Goal: Entertainment & Leisure: Consume media (video, audio)

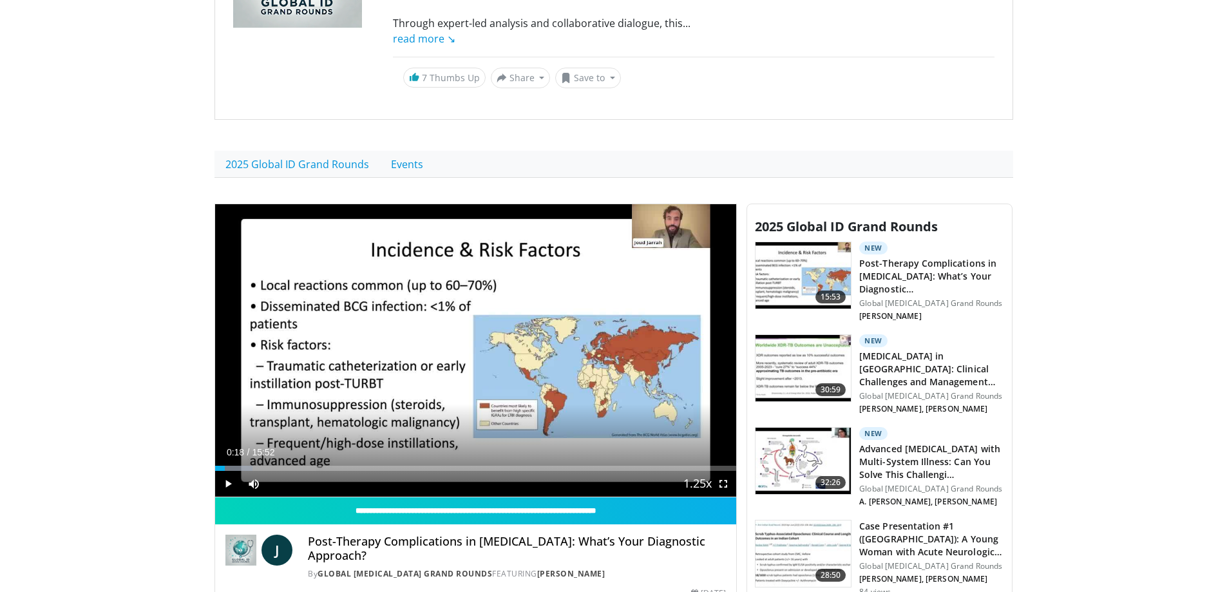
scroll to position [258, 0]
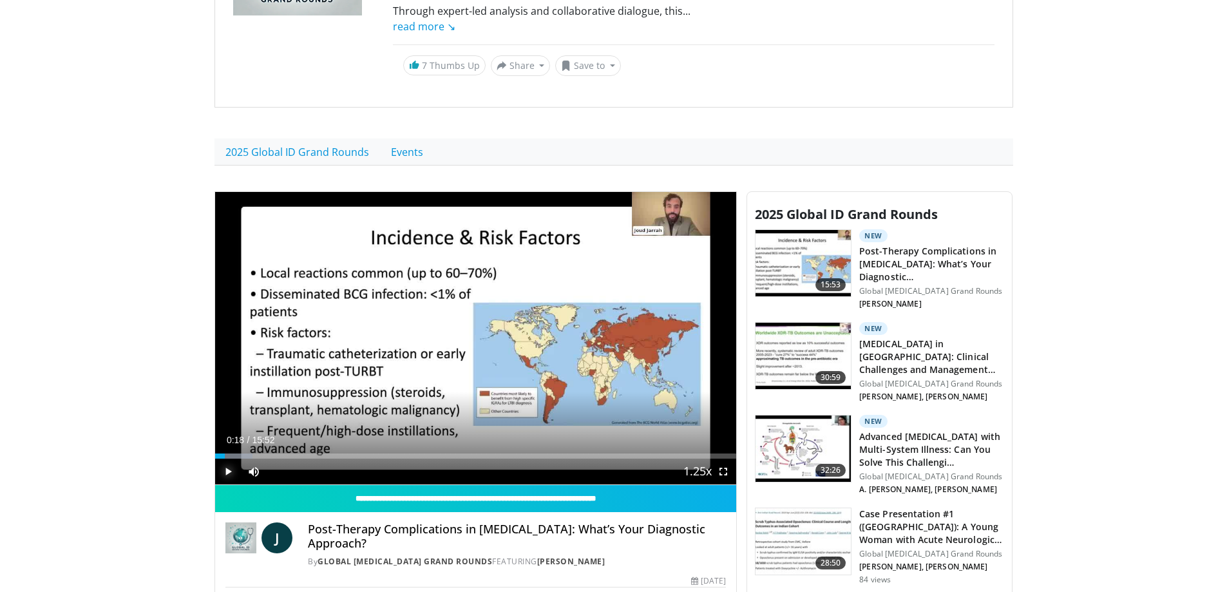
click at [225, 475] on span "Video Player" at bounding box center [228, 472] width 26 height 26
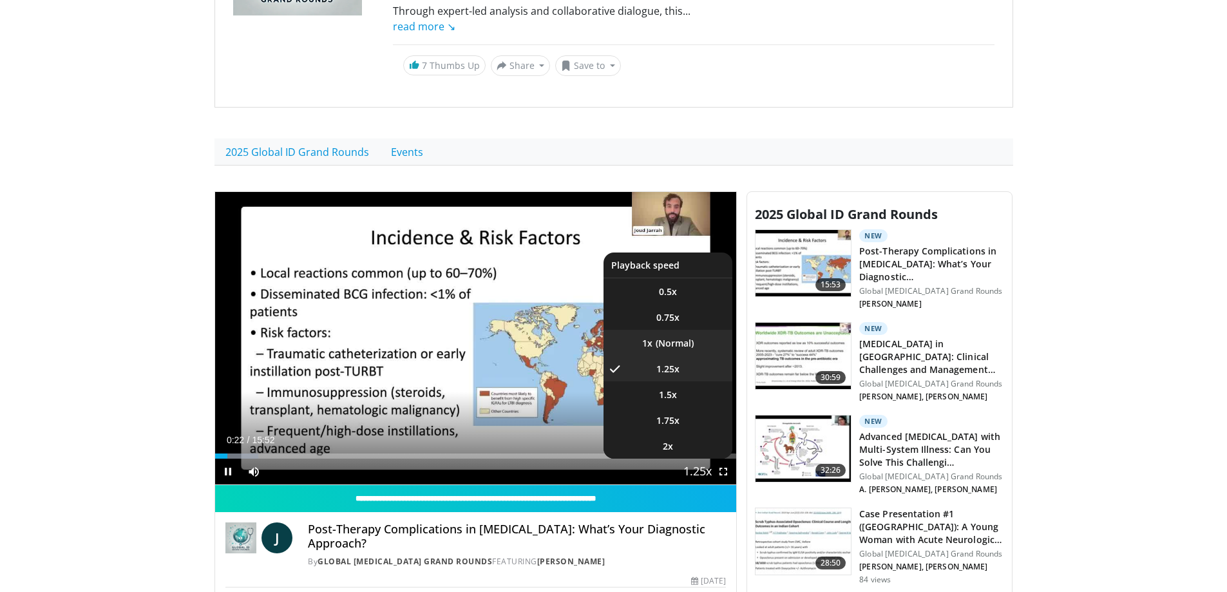
click at [661, 343] on li "1x" at bounding box center [667, 343] width 129 height 26
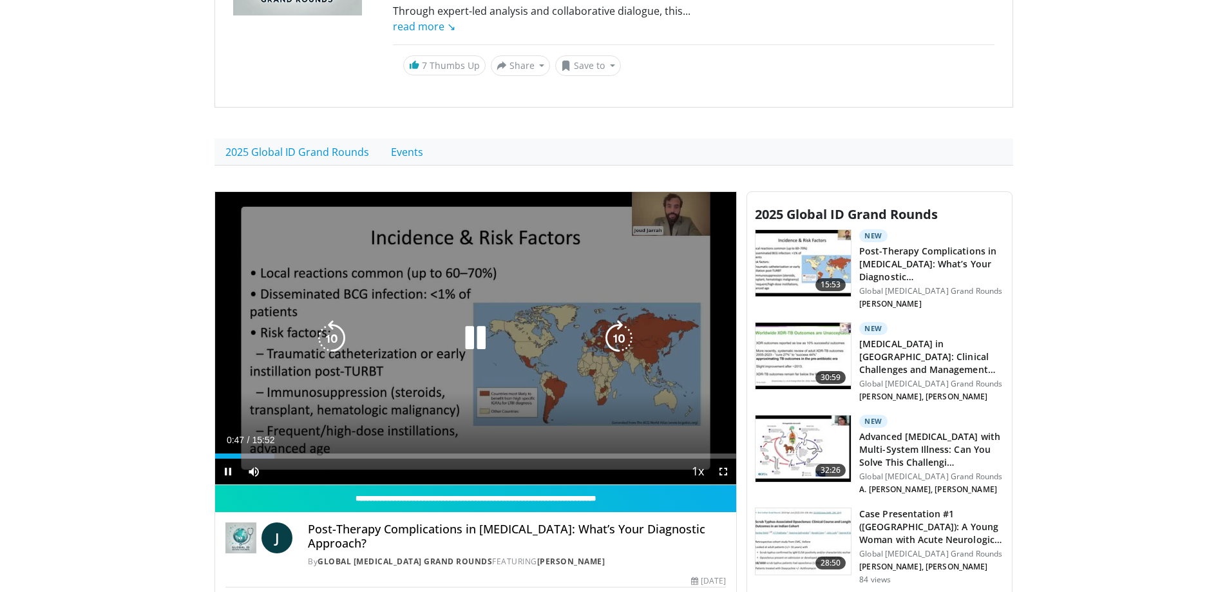
click at [331, 342] on icon "Video Player" at bounding box center [332, 338] width 36 height 36
click at [332, 337] on icon "Video Player" at bounding box center [332, 338] width 36 height 36
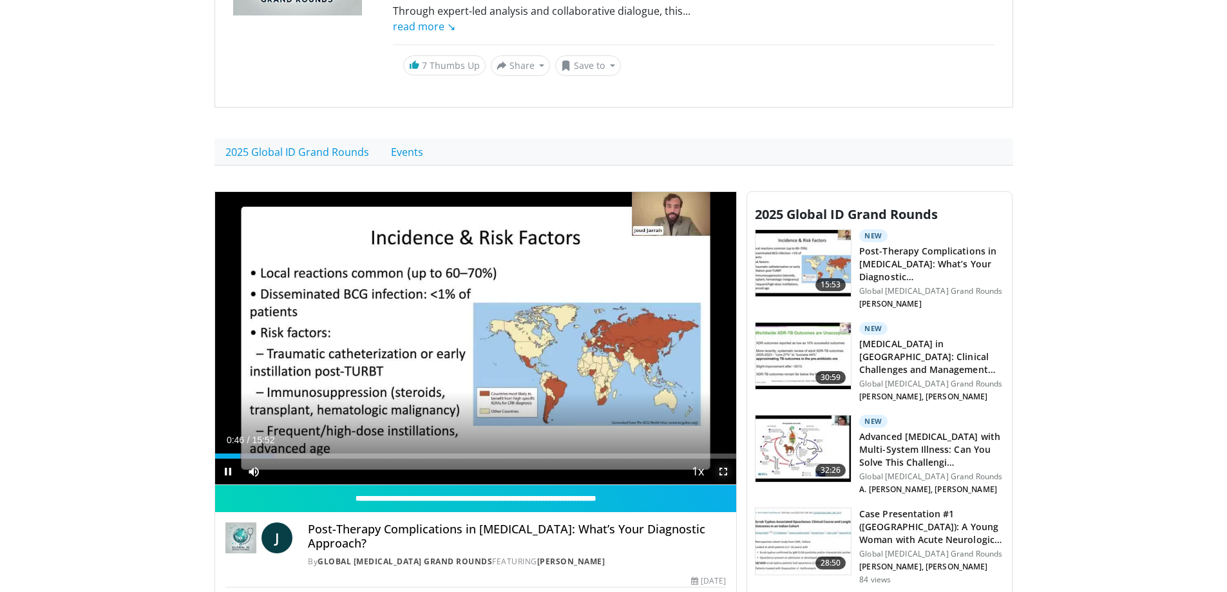
click at [722, 474] on span "Video Player" at bounding box center [723, 472] width 26 height 26
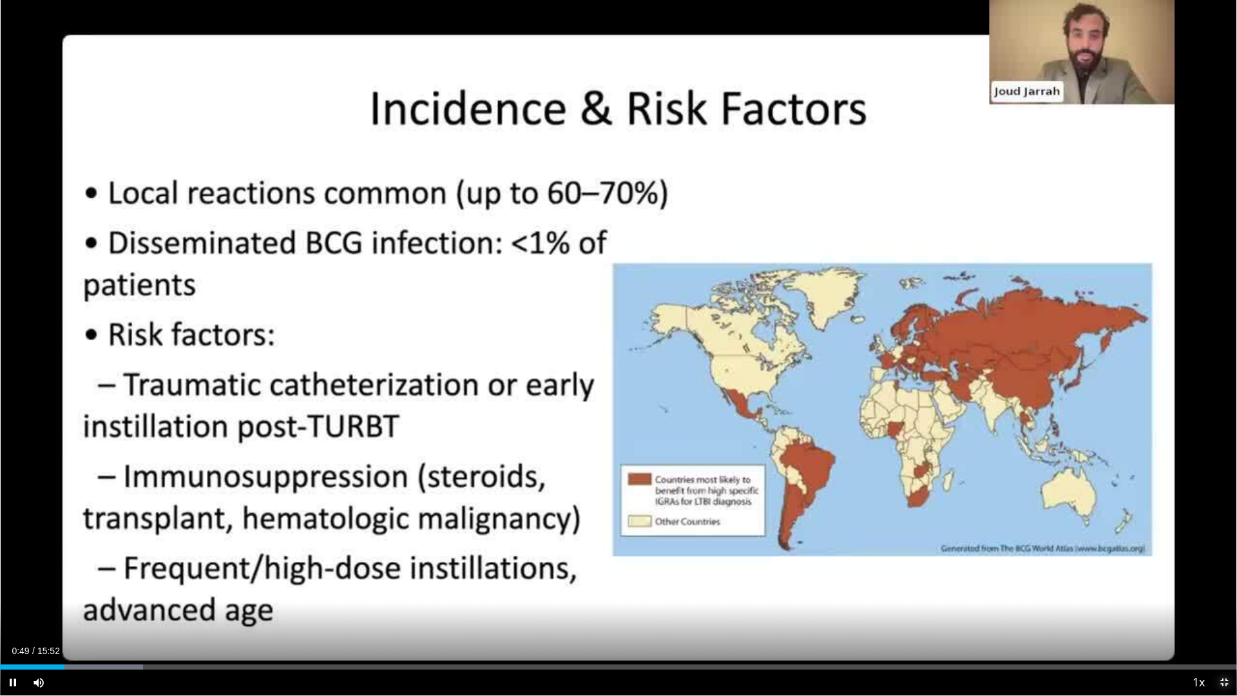
click at [1222, 591] on span "Video Player" at bounding box center [1224, 682] width 26 height 26
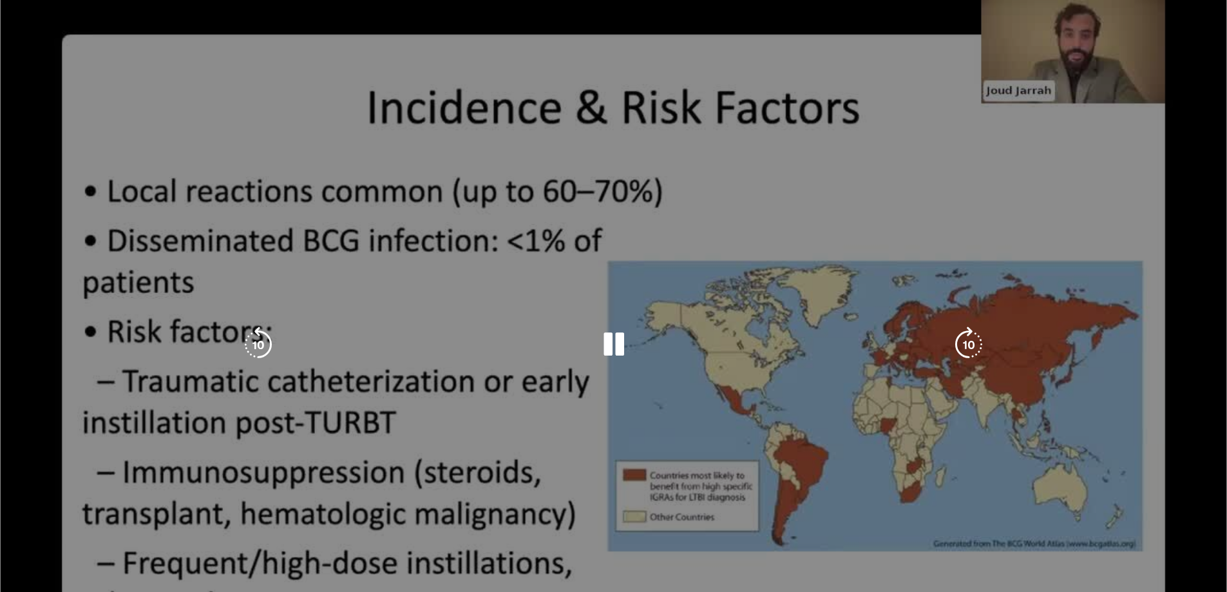
scroll to position [322, 0]
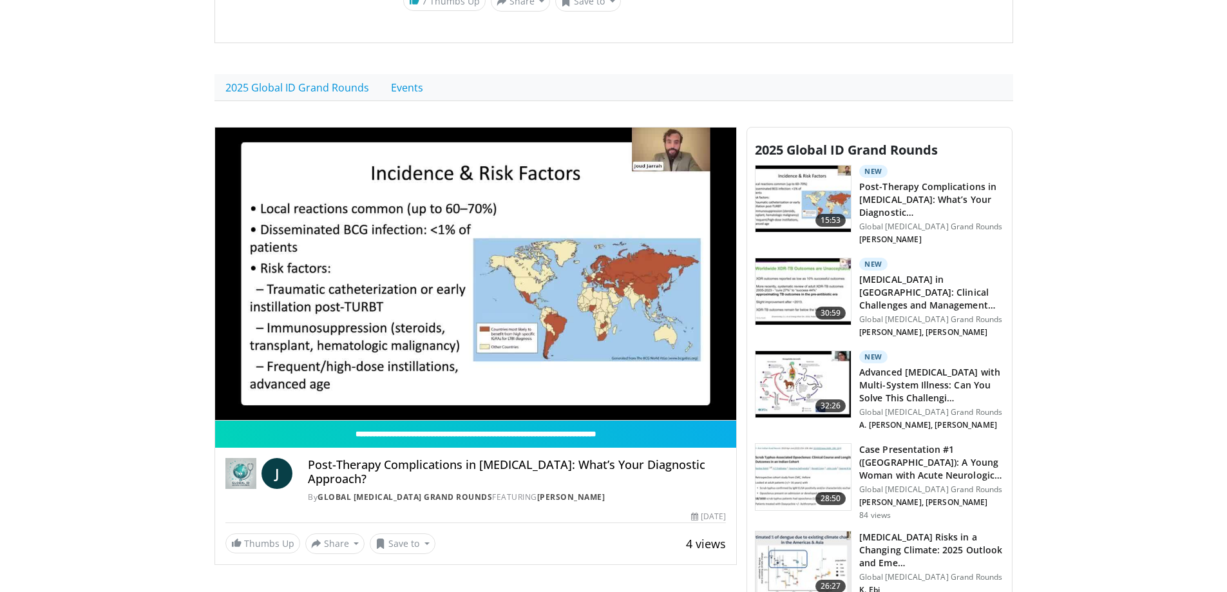
drag, startPoint x: 515, startPoint y: 336, endPoint x: 526, endPoint y: 549, distance: 213.4
click at [526, 549] on div "Thumbs Up Share Post-Therapy Complication... × Enter one or more e-mail address…" at bounding box center [475, 543] width 501 height 21
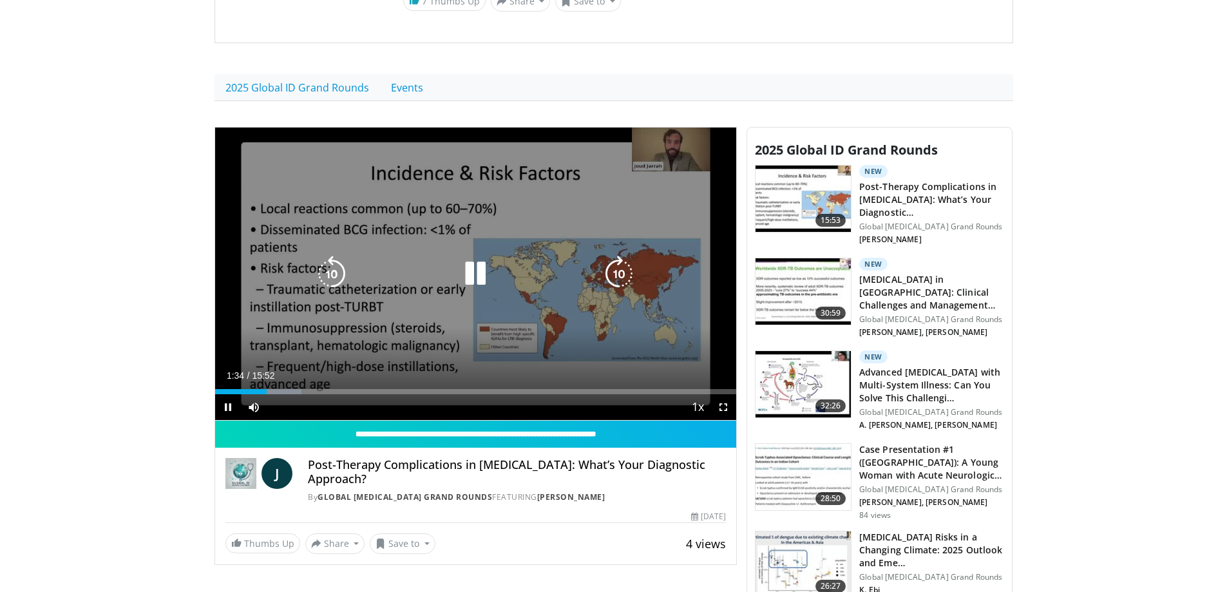
click at [281, 366] on div "10 seconds Tap to unmute" at bounding box center [476, 274] width 522 height 293
click at [329, 271] on icon "Video Player" at bounding box center [332, 274] width 36 height 36
click at [316, 272] on icon "Video Player" at bounding box center [332, 274] width 36 height 36
click at [332, 272] on icon "Video Player" at bounding box center [332, 274] width 36 height 36
click at [475, 276] on icon "Video Player" at bounding box center [475, 274] width 36 height 36
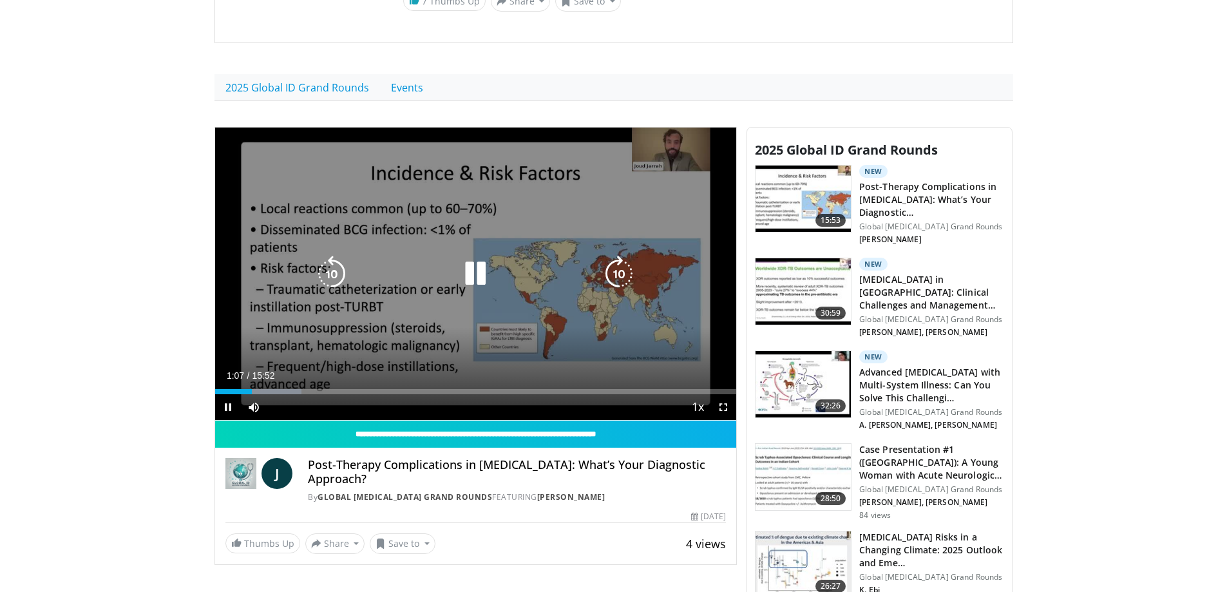
click at [334, 270] on icon "Video Player" at bounding box center [332, 274] width 36 height 36
click at [478, 269] on icon "Video Player" at bounding box center [475, 274] width 36 height 36
click at [471, 276] on icon "Video Player" at bounding box center [475, 274] width 36 height 36
click at [436, 349] on div "10 seconds Tap to unmute" at bounding box center [476, 274] width 522 height 293
click at [471, 269] on icon "Video Player" at bounding box center [475, 274] width 36 height 36
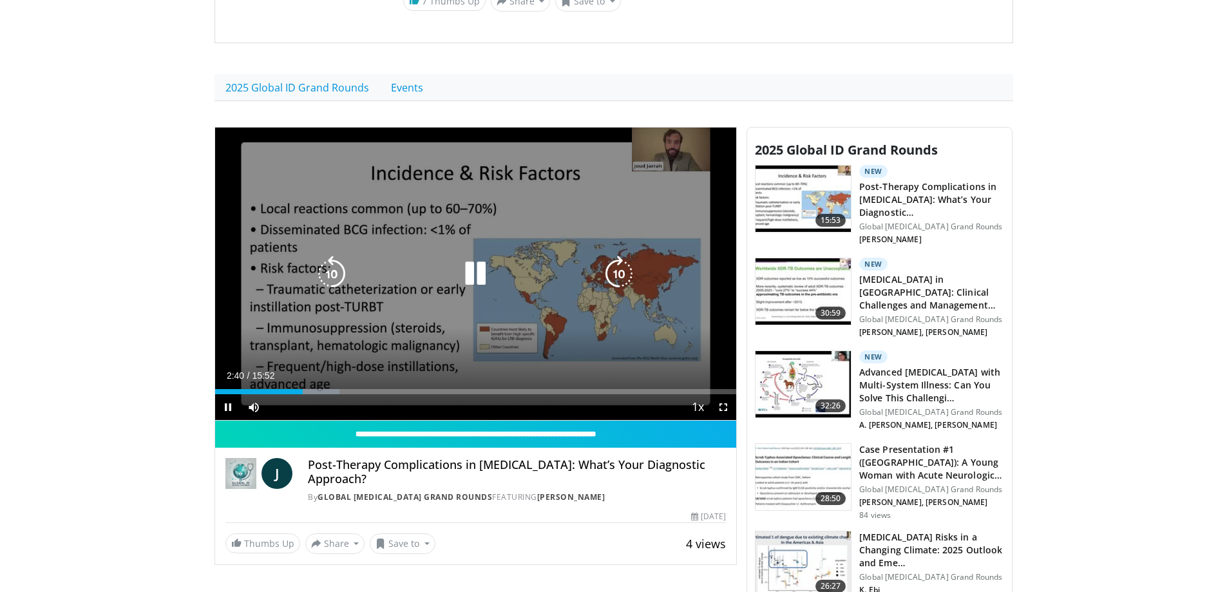
click at [458, 337] on div "10 seconds Tap to unmute" at bounding box center [476, 274] width 522 height 293
click at [476, 274] on icon "Video Player" at bounding box center [475, 274] width 36 height 36
click at [373, 279] on div "Video Player" at bounding box center [475, 274] width 313 height 26
click at [339, 267] on icon "Video Player" at bounding box center [332, 274] width 36 height 36
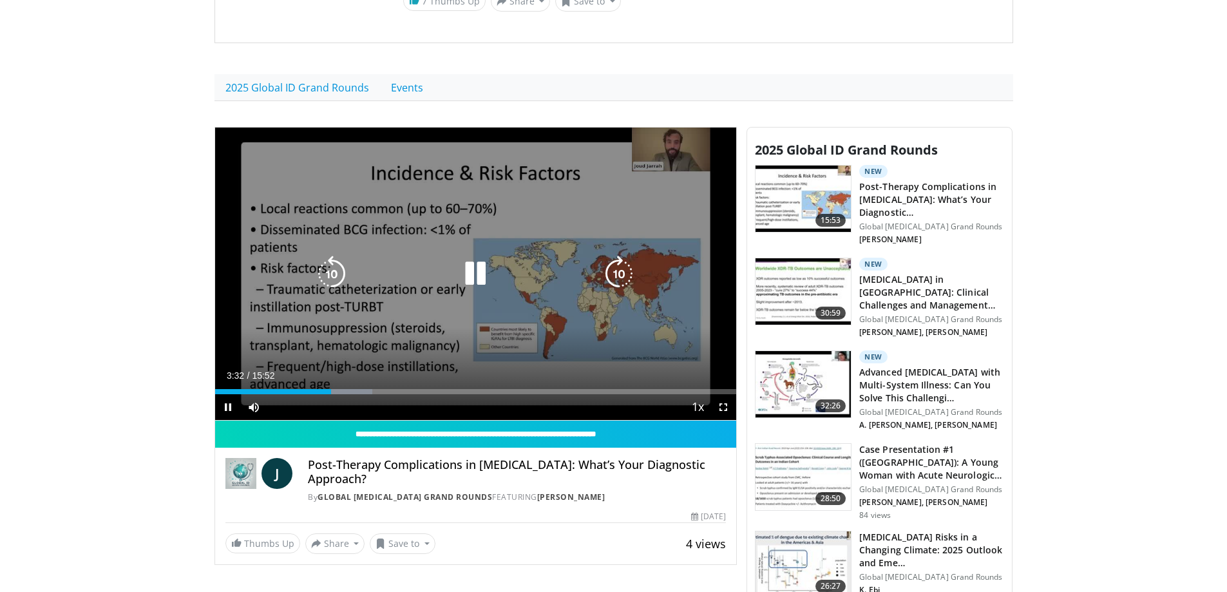
click at [337, 274] on icon "Video Player" at bounding box center [332, 274] width 36 height 36
click at [335, 280] on icon "Video Player" at bounding box center [332, 274] width 36 height 36
click at [327, 276] on icon "Video Player" at bounding box center [332, 274] width 36 height 36
click at [377, 306] on div "10 seconds Tap to unmute" at bounding box center [476, 274] width 522 height 293
click at [480, 276] on icon "Video Player" at bounding box center [475, 274] width 36 height 36
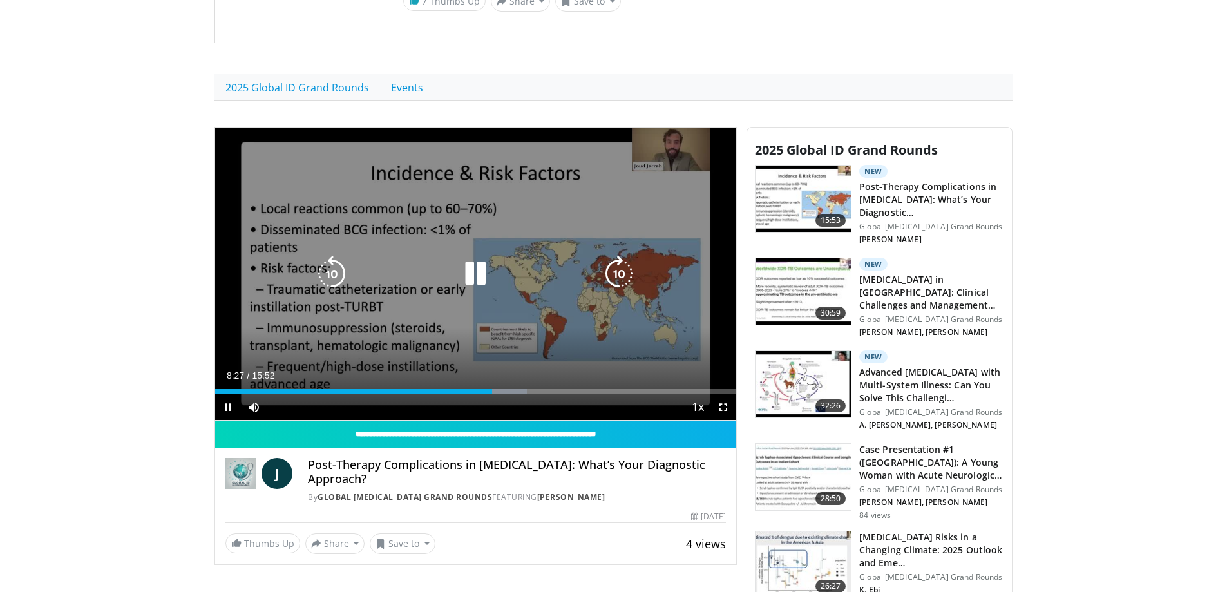
click at [341, 365] on div "10 seconds Tap to unmute" at bounding box center [476, 274] width 522 height 293
click at [472, 274] on icon "Video Player" at bounding box center [475, 274] width 36 height 36
click at [415, 337] on div "10 seconds Tap to unmute" at bounding box center [476, 274] width 522 height 293
click at [474, 278] on icon "Video Player" at bounding box center [475, 274] width 36 height 36
click at [353, 333] on div "10 seconds Tap to unmute" at bounding box center [476, 274] width 522 height 293
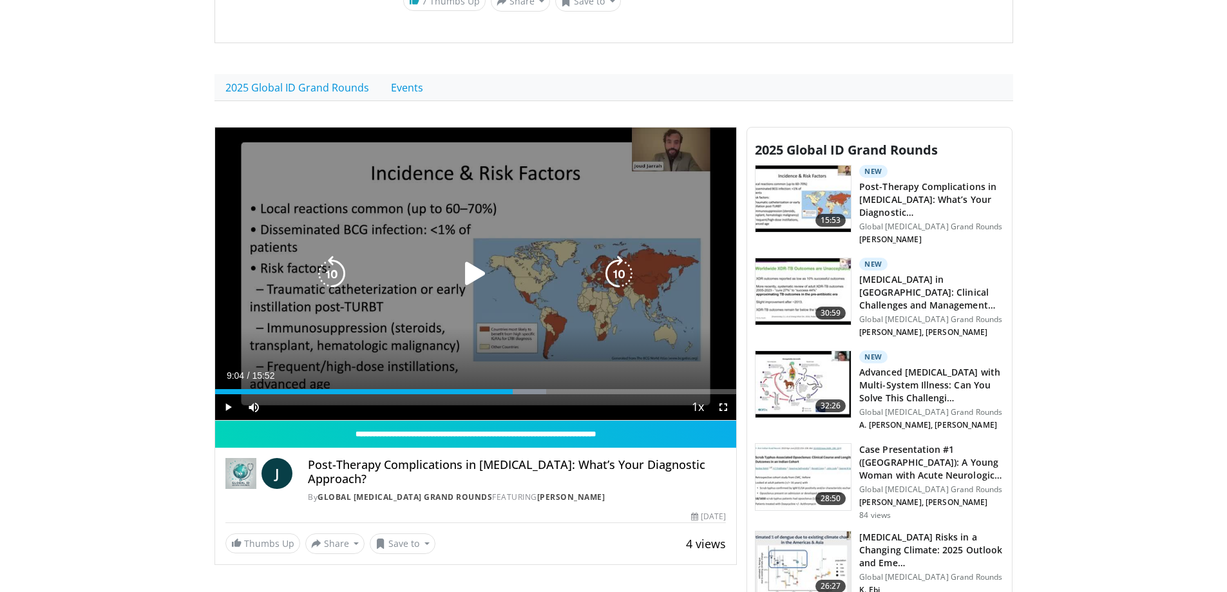
click at [448, 348] on div "10 seconds Tap to unmute" at bounding box center [476, 274] width 522 height 293
click at [385, 297] on div "10 seconds Tap to unmute" at bounding box center [476, 274] width 522 height 293
click at [487, 272] on icon "Video Player" at bounding box center [475, 274] width 36 height 36
click at [436, 310] on div "10 seconds Tap to unmute" at bounding box center [476, 274] width 522 height 293
click at [488, 276] on icon "Video Player" at bounding box center [475, 274] width 36 height 36
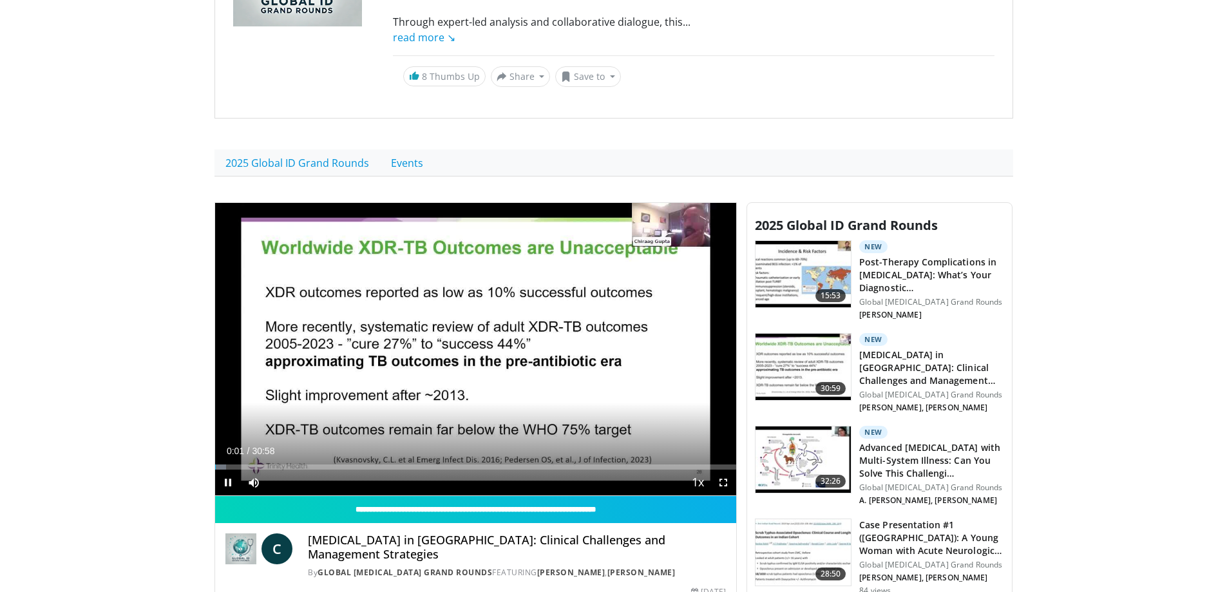
scroll to position [258, 0]
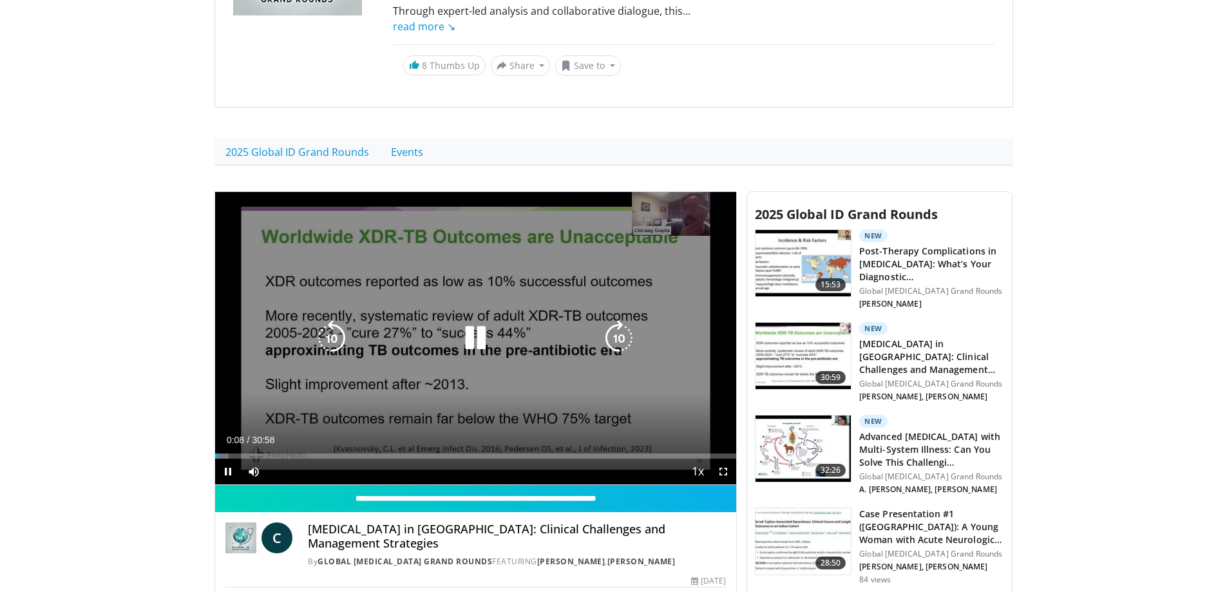
click at [368, 361] on div "10 seconds Tap to unmute" at bounding box center [476, 338] width 522 height 293
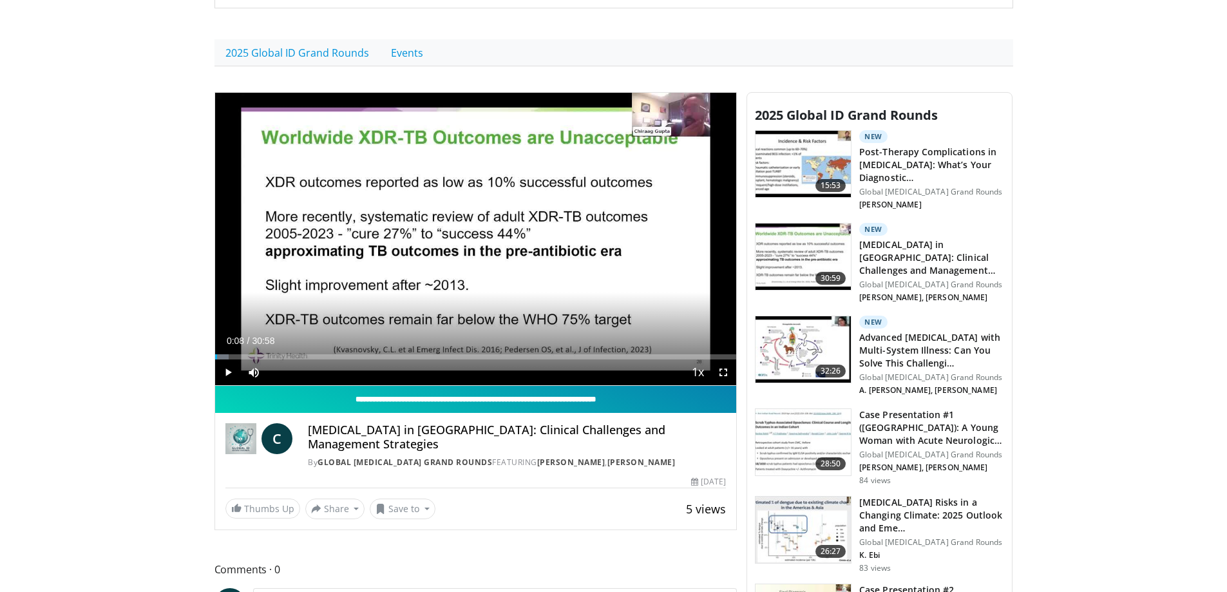
scroll to position [386, 0]
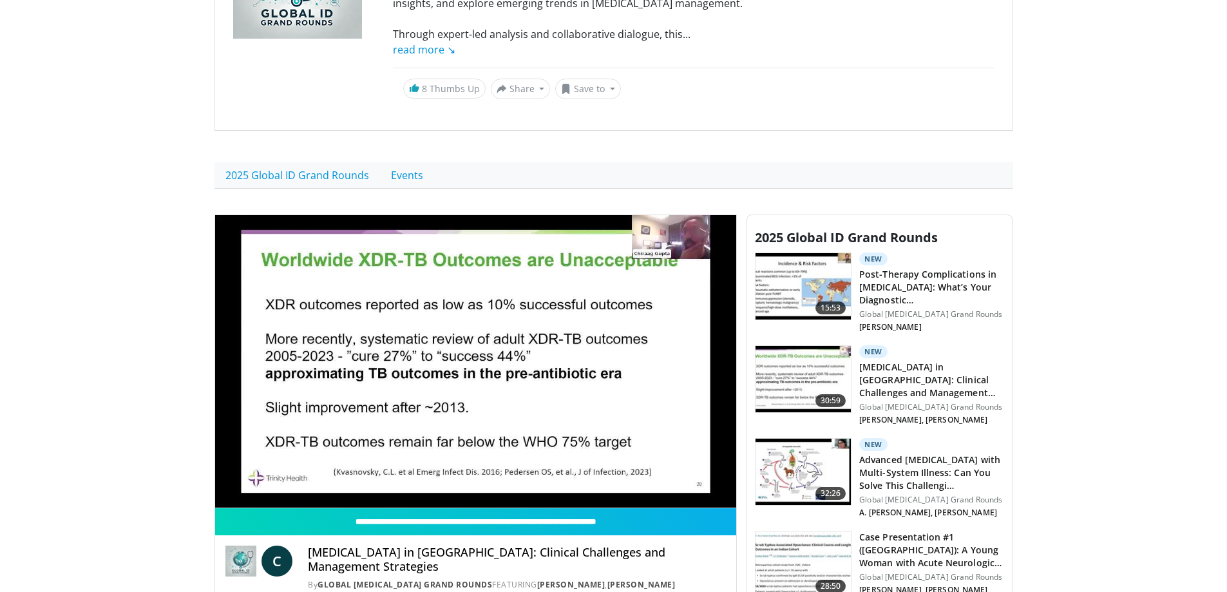
scroll to position [258, 0]
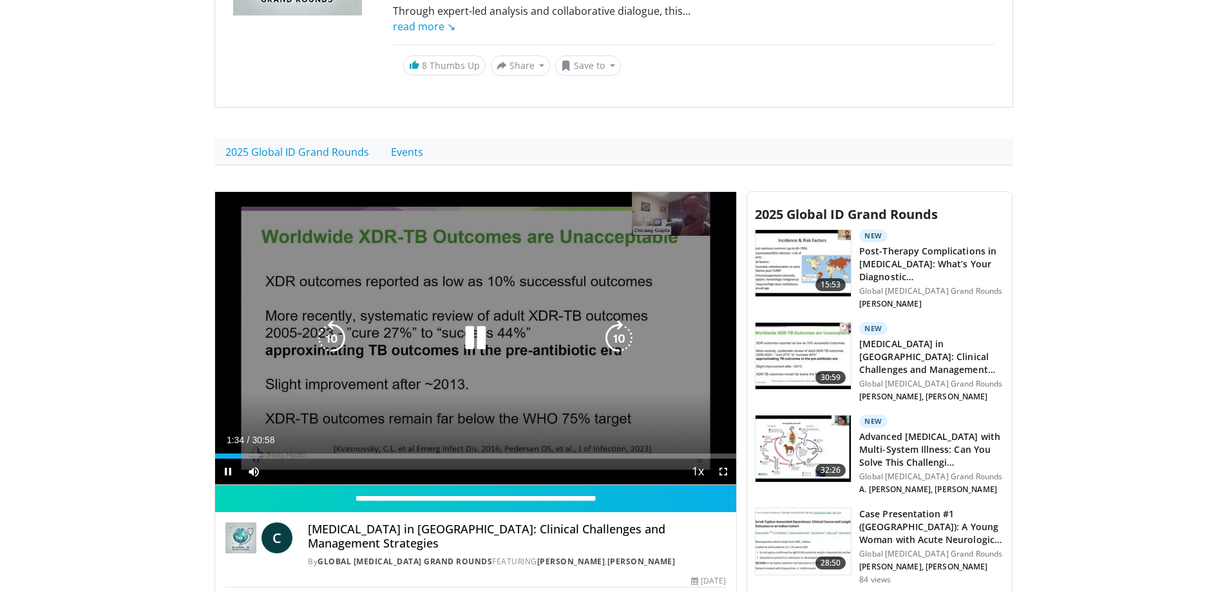
click at [340, 367] on div "10 seconds Tap to unmute" at bounding box center [476, 338] width 522 height 293
click at [327, 337] on icon "Video Player" at bounding box center [332, 338] width 36 height 36
click at [466, 341] on icon "Video Player" at bounding box center [475, 338] width 36 height 36
click at [324, 335] on icon "Video Player" at bounding box center [332, 338] width 36 height 36
click at [329, 339] on icon "Video Player" at bounding box center [332, 338] width 36 height 36
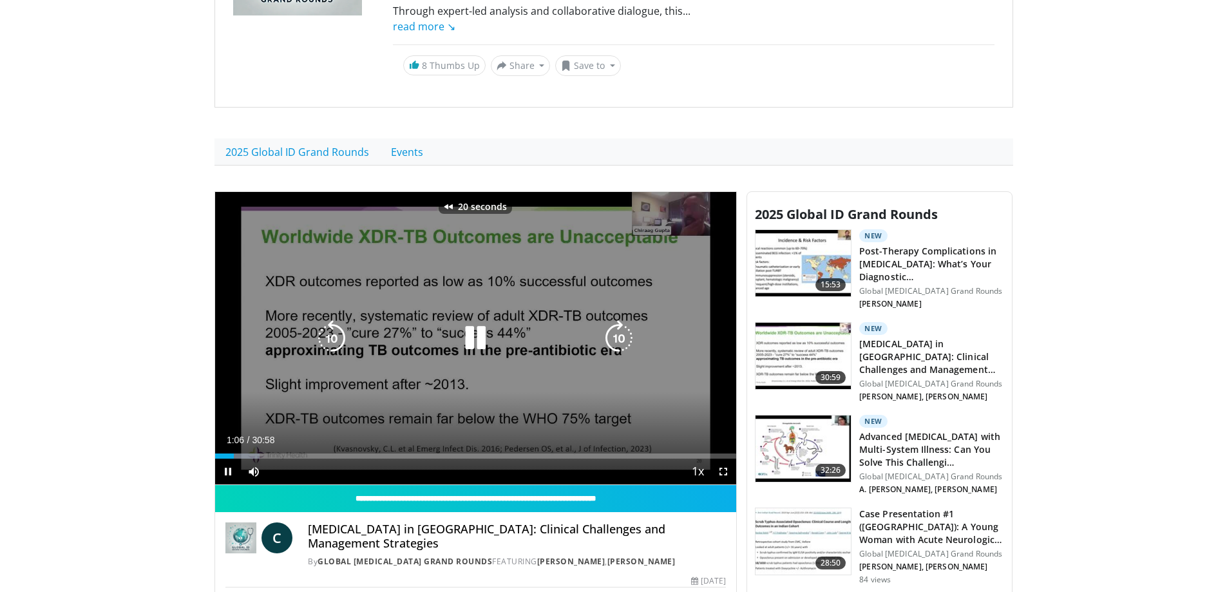
click at [329, 339] on icon "Video Player" at bounding box center [332, 338] width 36 height 36
click at [395, 357] on div "50 seconds Tap to unmute" at bounding box center [476, 338] width 522 height 293
click at [242, 328] on div "50 seconds Tap to unmute" at bounding box center [476, 338] width 522 height 293
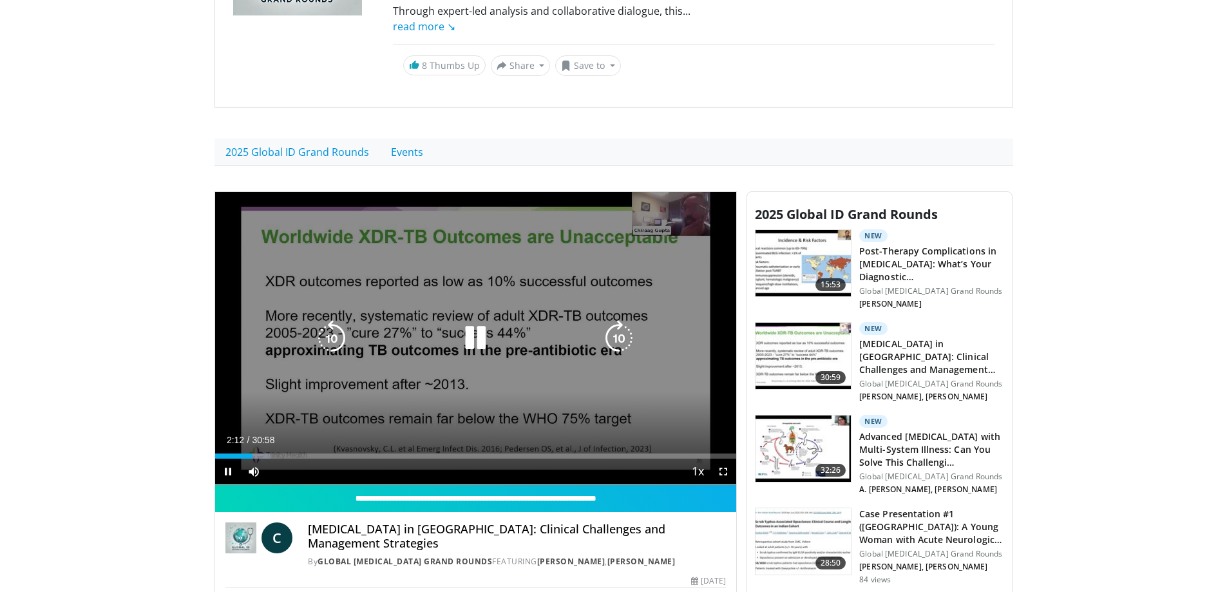
click at [358, 328] on div "Video Player" at bounding box center [475, 338] width 313 height 26
click at [506, 312] on div "50 seconds Tap to unmute" at bounding box center [476, 338] width 522 height 293
click at [332, 336] on icon "Video Player" at bounding box center [332, 338] width 36 height 36
click at [245, 328] on div "10 seconds Tap to unmute" at bounding box center [476, 338] width 522 height 293
click at [341, 330] on icon "Video Player" at bounding box center [332, 338] width 36 height 36
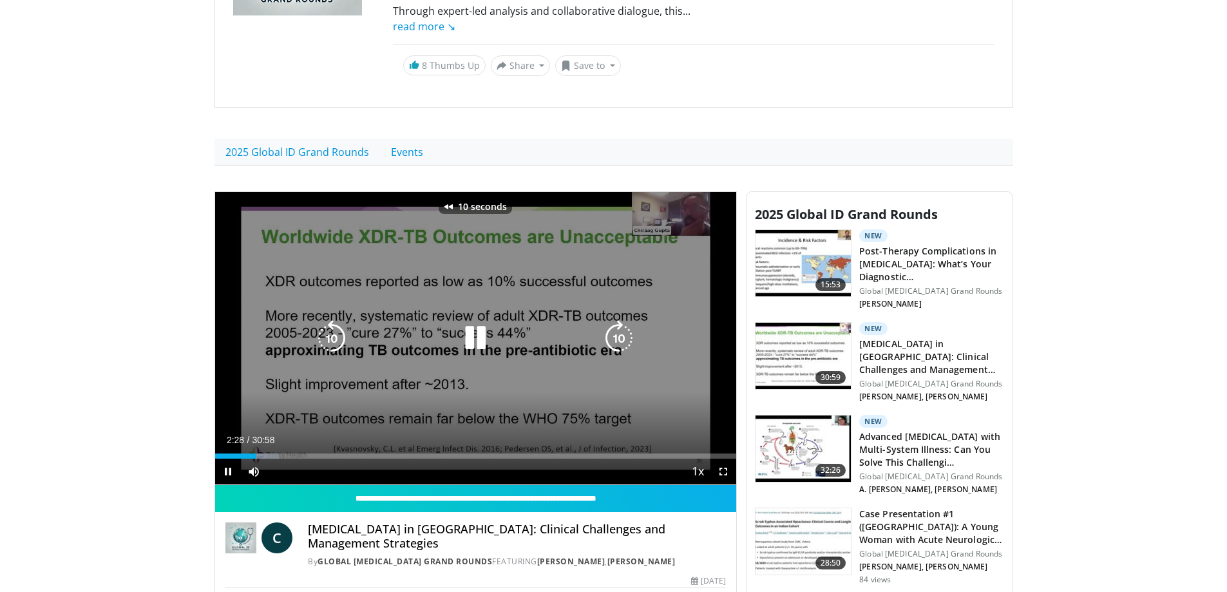
click at [341, 330] on icon "Video Player" at bounding box center [332, 338] width 36 height 36
click at [332, 335] on icon "Video Player" at bounding box center [332, 338] width 36 height 36
click at [347, 343] on icon "Video Player" at bounding box center [332, 338] width 36 height 36
click at [344, 343] on icon "Video Player" at bounding box center [332, 338] width 36 height 36
click at [321, 337] on icon "Video Player" at bounding box center [332, 338] width 36 height 36
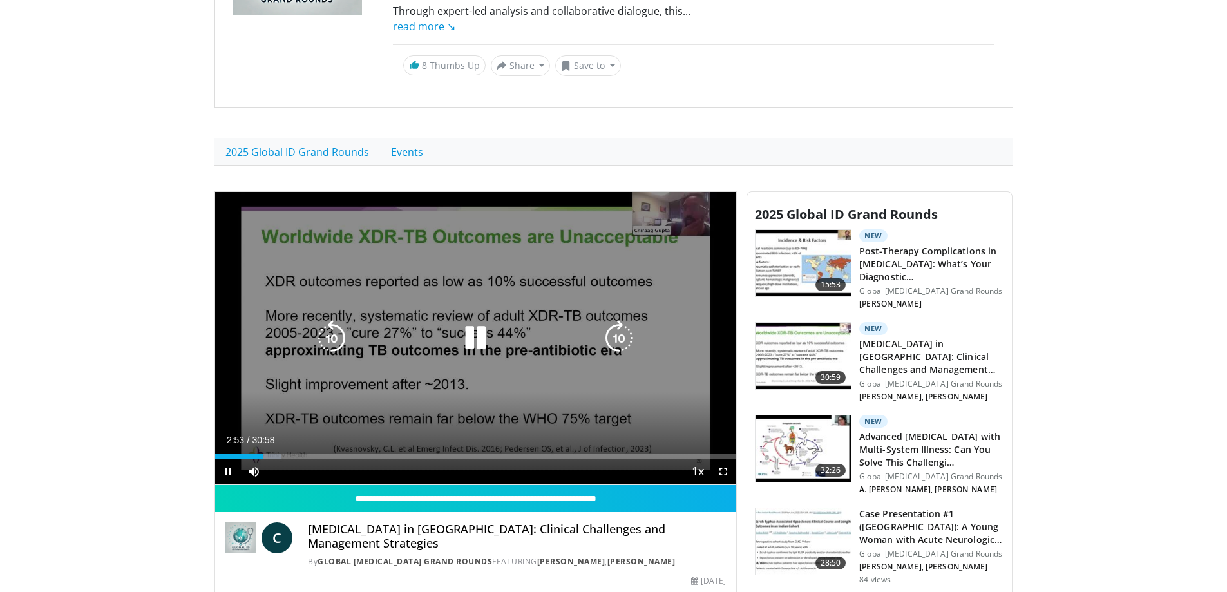
click at [426, 421] on div "30 seconds Tap to unmute" at bounding box center [476, 338] width 522 height 293
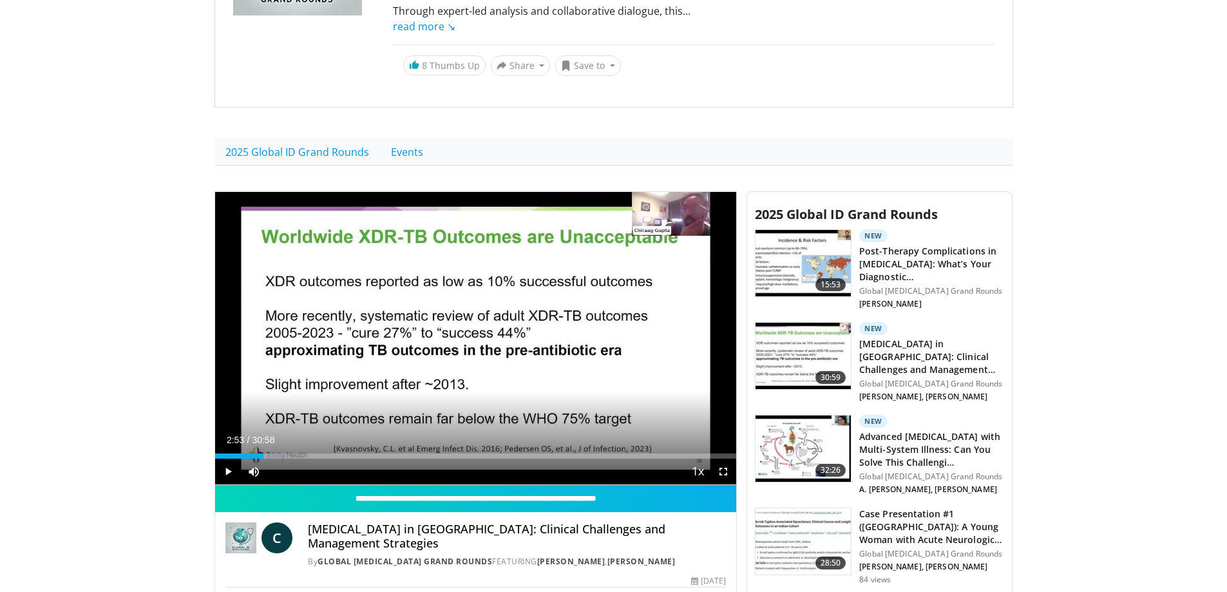
click at [671, 414] on div "30 seconds Tap to unmute" at bounding box center [476, 338] width 522 height 293
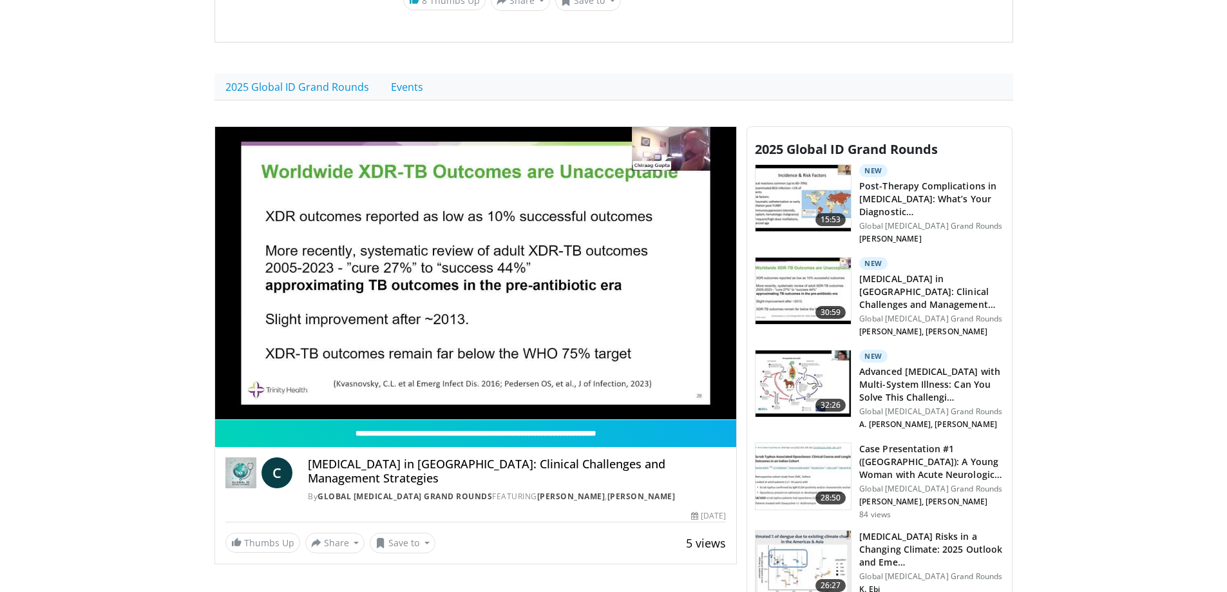
scroll to position [322, 0]
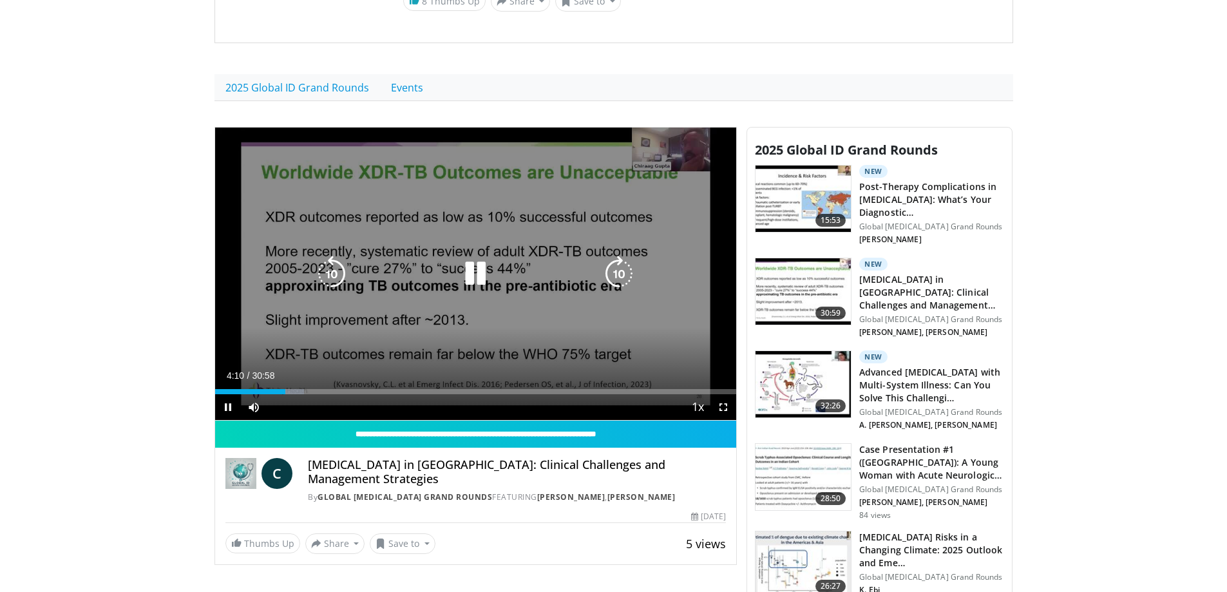
click at [437, 362] on div "30 seconds Tap to unmute" at bounding box center [476, 274] width 522 height 293
click at [408, 282] on div "Video Player" at bounding box center [475, 274] width 313 height 26
click at [477, 282] on icon "Video Player" at bounding box center [475, 274] width 36 height 36
click at [441, 328] on div "30 seconds Tap to unmute" at bounding box center [476, 274] width 522 height 293
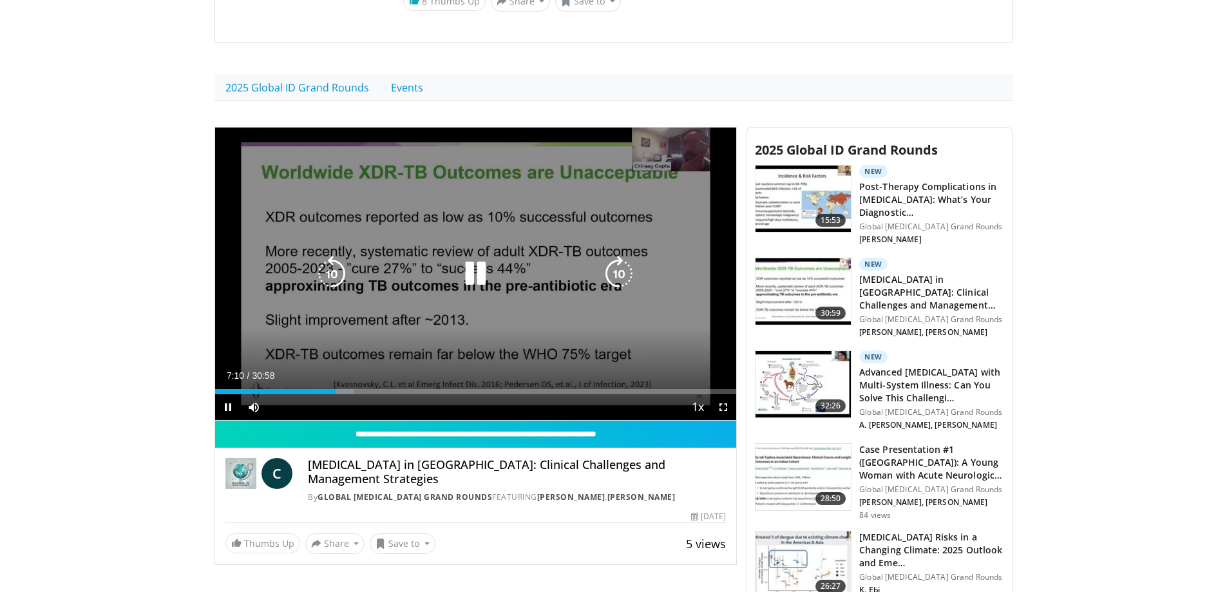
click at [475, 269] on icon "Video Player" at bounding box center [475, 274] width 36 height 36
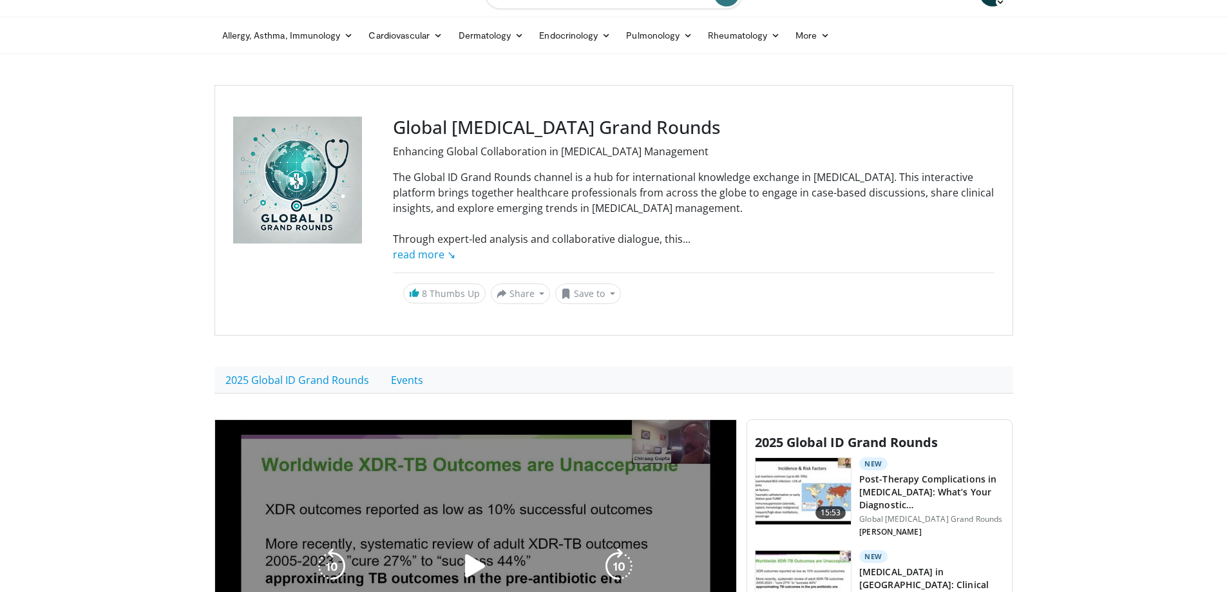
scroll to position [0, 0]
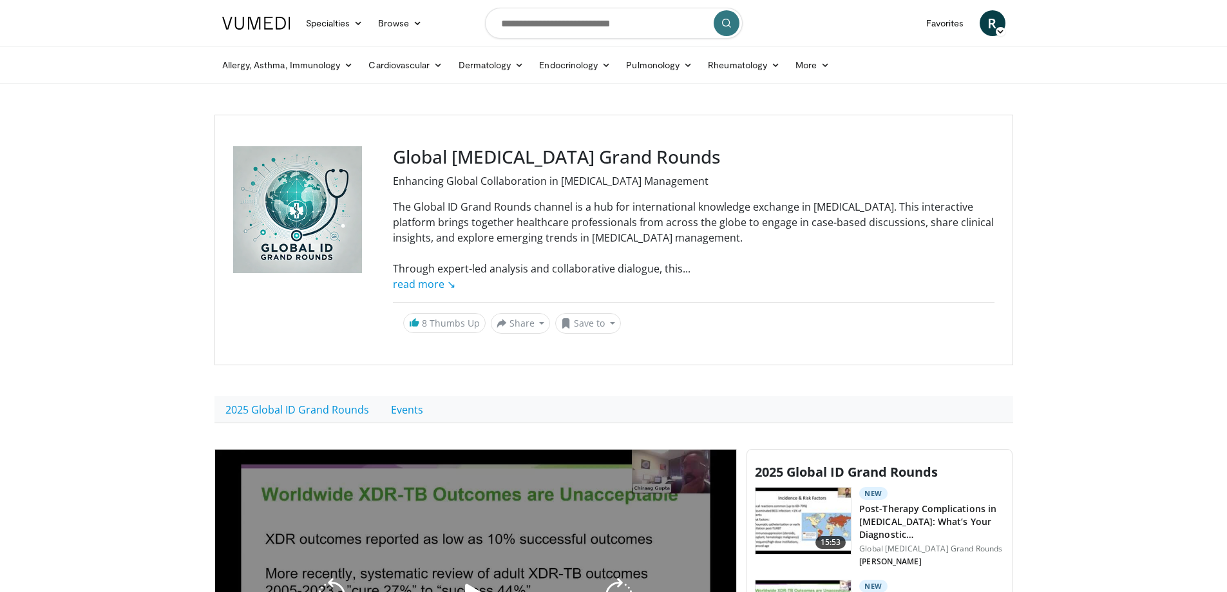
click at [446, 546] on div "30 seconds Tap to unmute" at bounding box center [476, 596] width 522 height 293
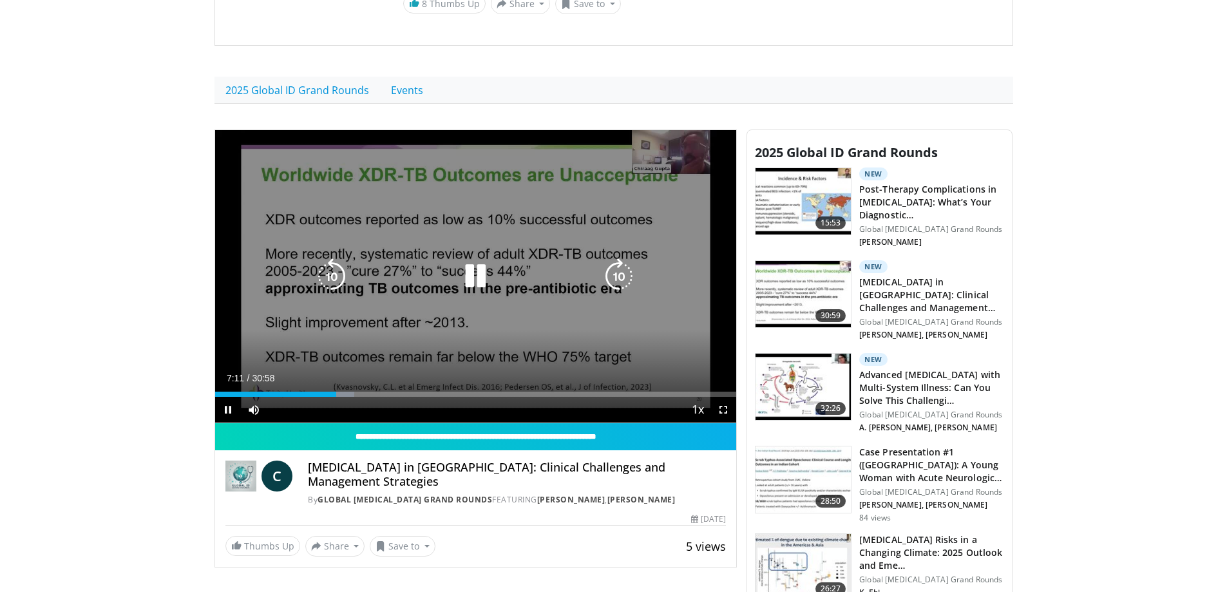
scroll to position [322, 0]
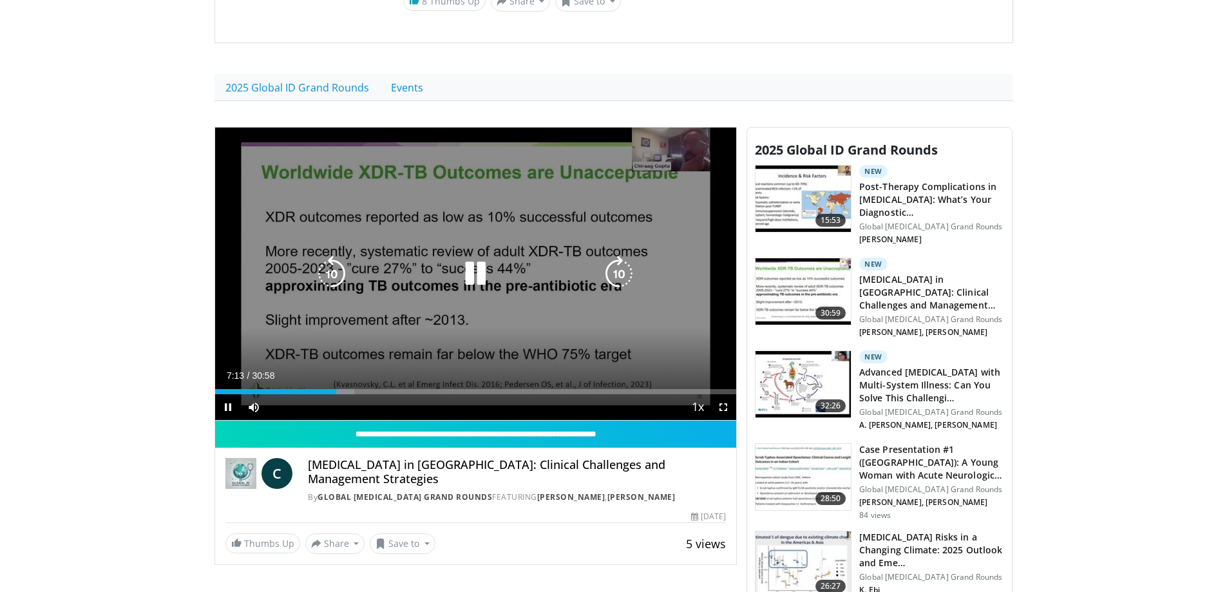
click at [470, 284] on icon "Video Player" at bounding box center [475, 274] width 36 height 36
click at [470, 276] on icon "Video Player" at bounding box center [475, 274] width 36 height 36
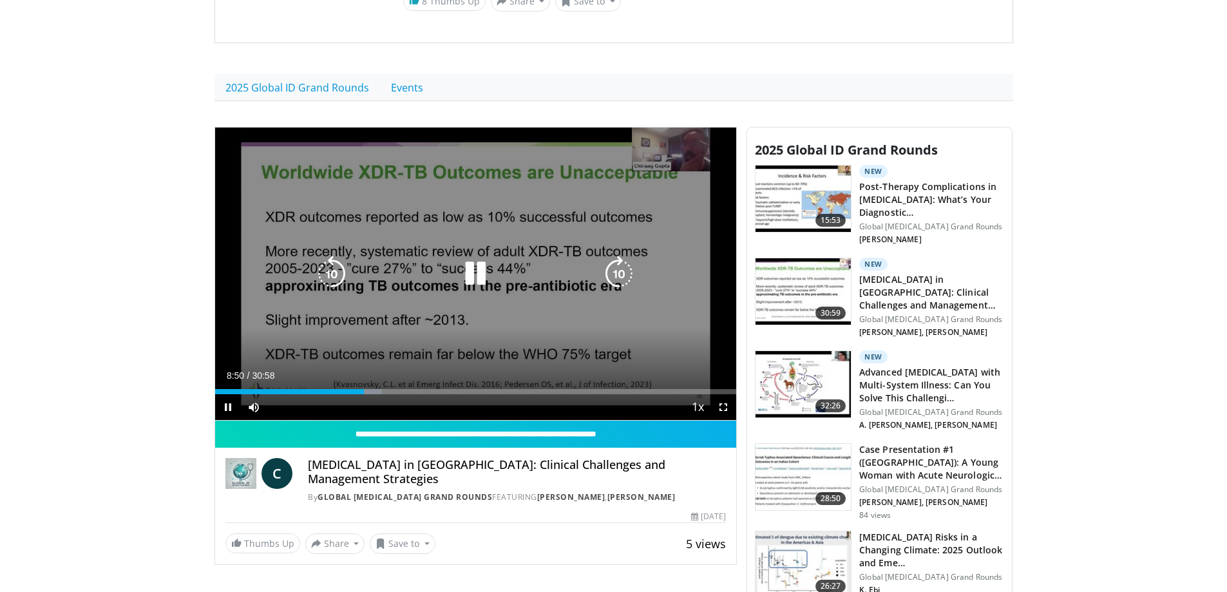
click at [328, 275] on icon "Video Player" at bounding box center [332, 274] width 36 height 36
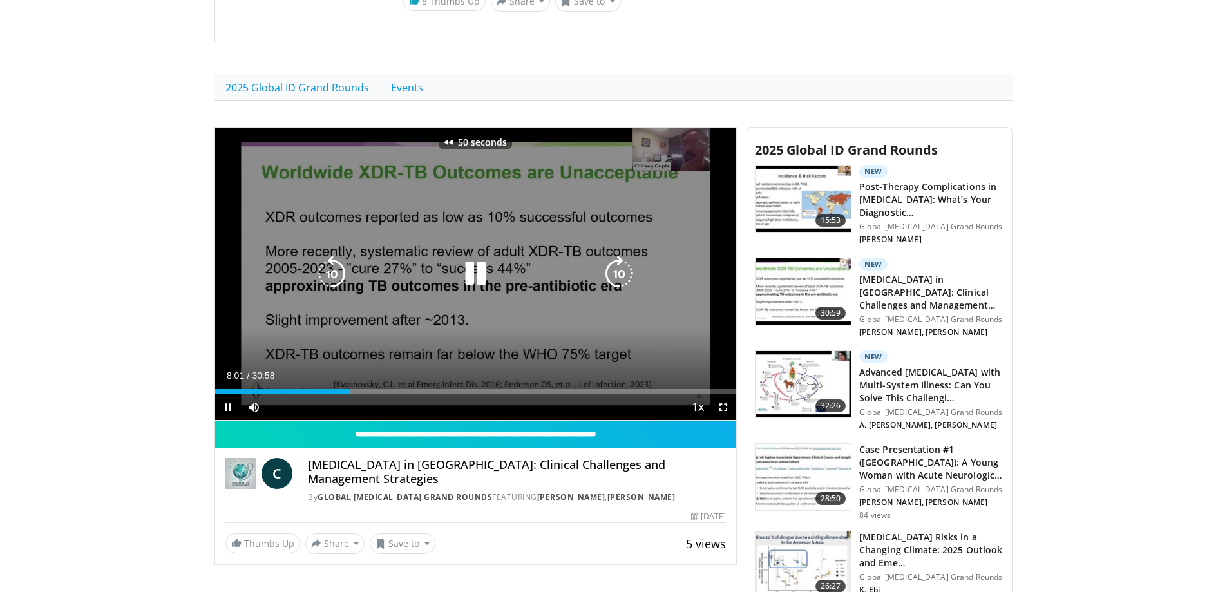
click at [328, 275] on icon "Video Player" at bounding box center [332, 274] width 36 height 36
click at [313, 274] on div "60 seconds Tap to unmute" at bounding box center [476, 274] width 522 height 293
click at [479, 267] on icon "Video Player" at bounding box center [475, 274] width 36 height 36
click at [392, 337] on div "60 seconds Tap to unmute" at bounding box center [476, 274] width 522 height 293
click at [464, 277] on icon "Video Player" at bounding box center [475, 274] width 36 height 36
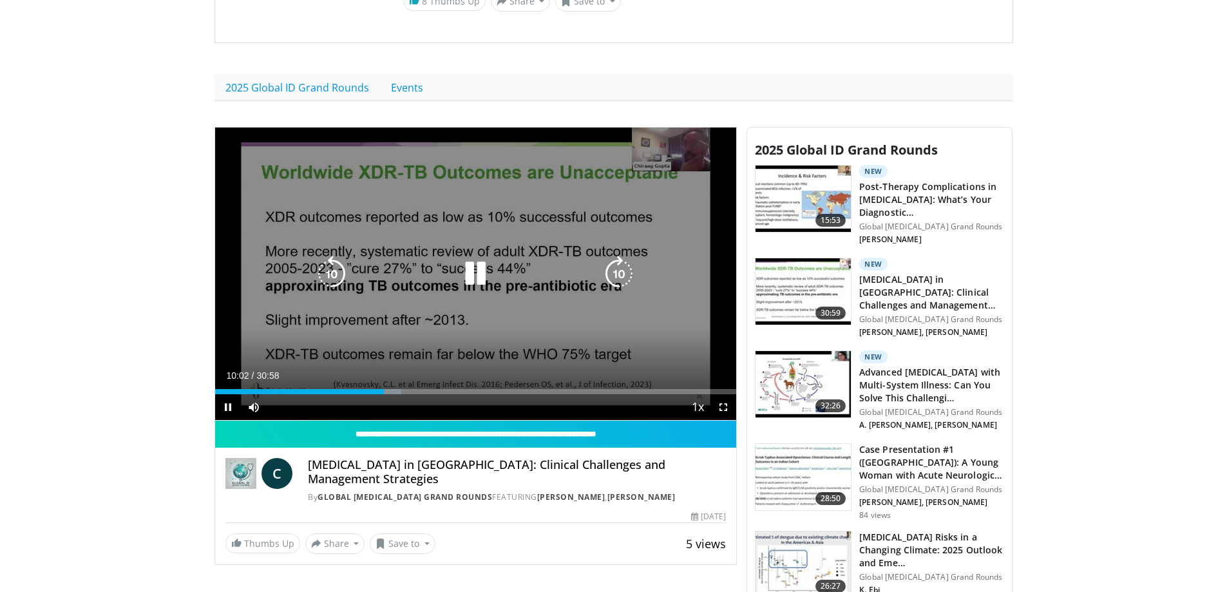
click at [340, 264] on icon "Video Player" at bounding box center [332, 274] width 36 height 36
click at [362, 361] on div "20 seconds Tap to unmute" at bounding box center [476, 274] width 522 height 293
click at [392, 342] on div "20 seconds Tap to unmute" at bounding box center [476, 274] width 522 height 293
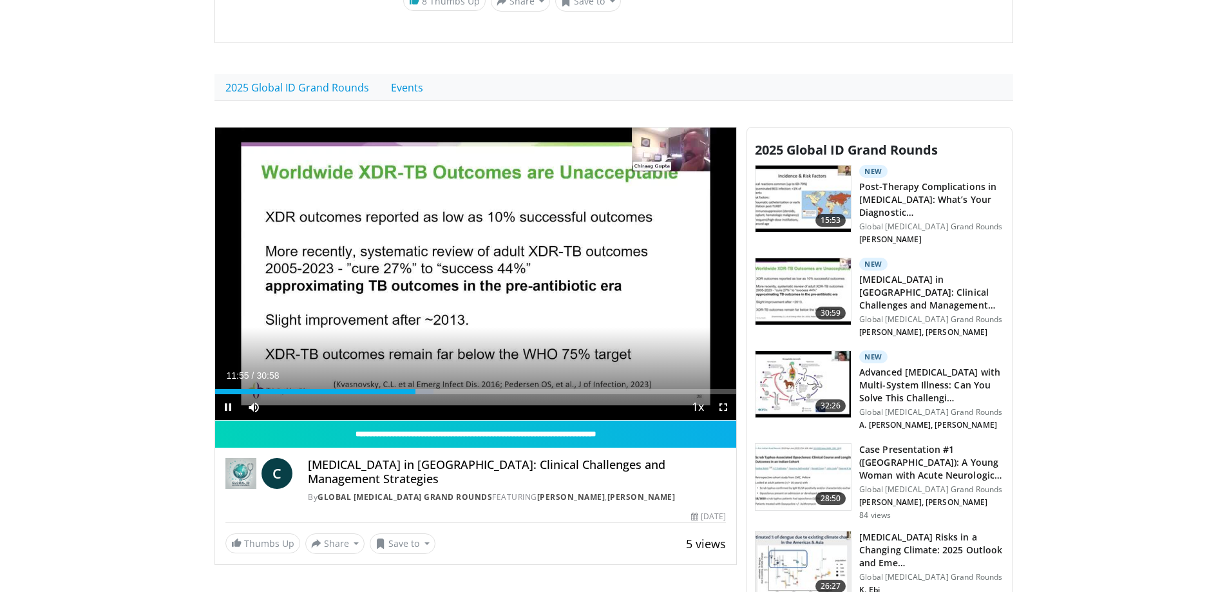
click at [342, 410] on div "Current Time 11:55 / Duration 30:58 Pause Skip Backward Skip Forward Mute Loade…" at bounding box center [476, 407] width 522 height 26
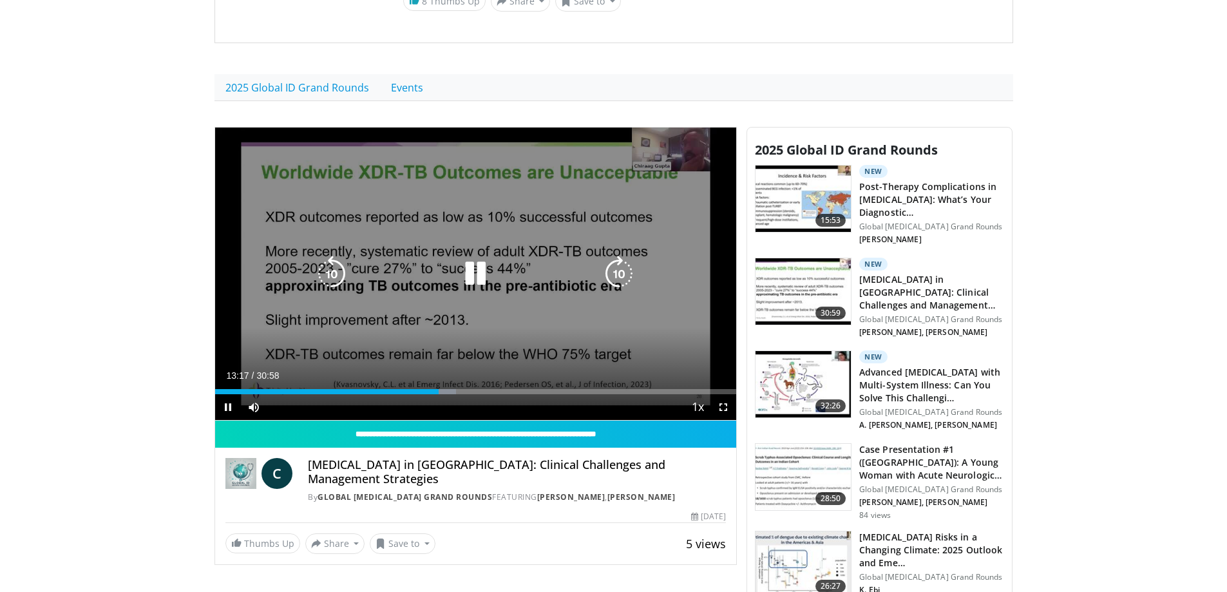
click at [374, 337] on div "20 seconds Tap to unmute" at bounding box center [476, 274] width 522 height 293
click at [464, 277] on icon "Video Player" at bounding box center [475, 274] width 36 height 36
click at [290, 312] on div "20 seconds Tap to unmute" at bounding box center [476, 274] width 522 height 293
click at [252, 343] on div "20 seconds Tap to unmute" at bounding box center [476, 274] width 522 height 293
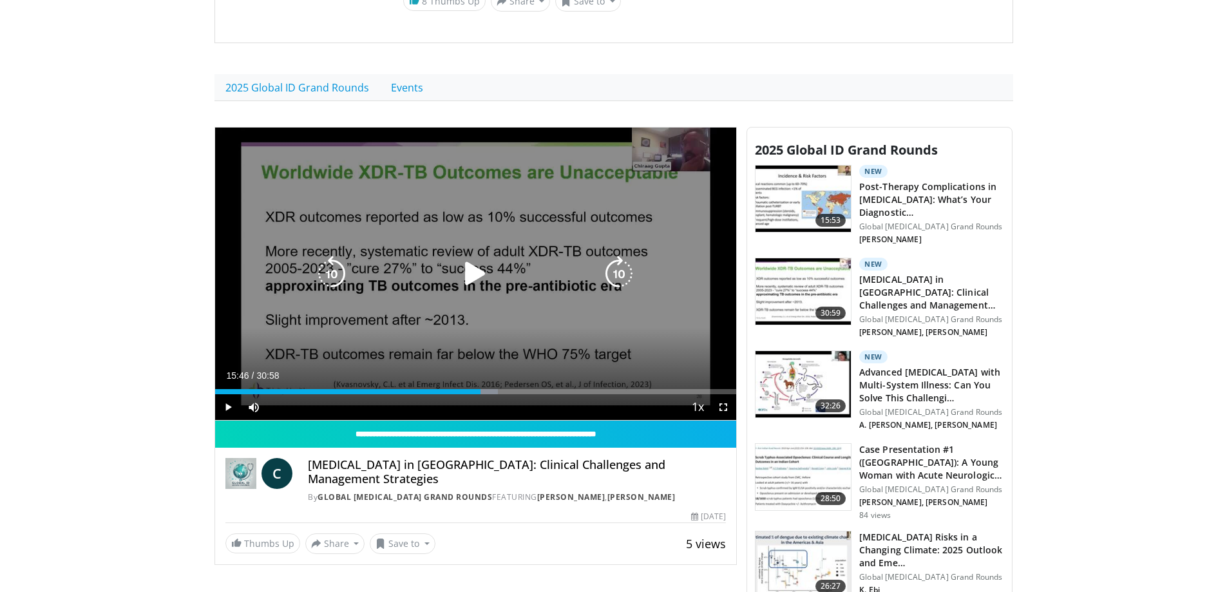
click at [252, 343] on div "20 seconds Tap to unmute" at bounding box center [476, 274] width 522 height 293
click at [342, 271] on icon "Video Player" at bounding box center [332, 274] width 36 height 36
click at [360, 339] on div "30 seconds Tap to unmute" at bounding box center [476, 274] width 522 height 293
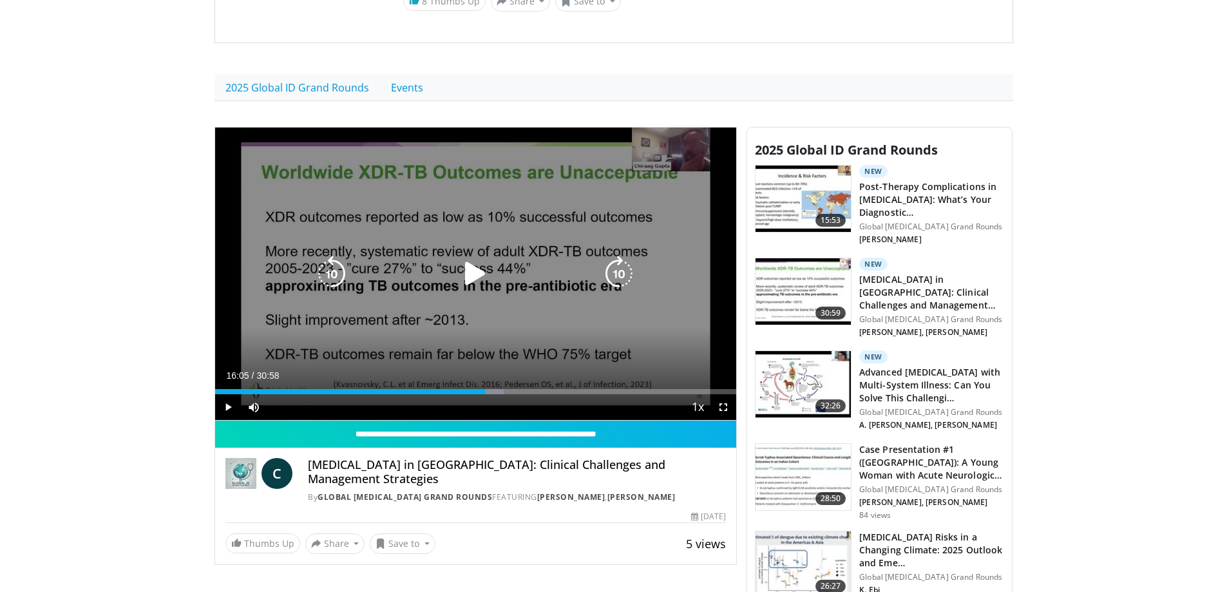
click at [295, 306] on div "30 seconds Tap to unmute" at bounding box center [476, 274] width 522 height 293
click at [250, 265] on div "30 seconds Tap to unmute" at bounding box center [476, 274] width 522 height 293
click at [474, 312] on div "30 seconds Tap to unmute" at bounding box center [476, 274] width 522 height 293
click at [343, 283] on icon "Video Player" at bounding box center [332, 274] width 36 height 36
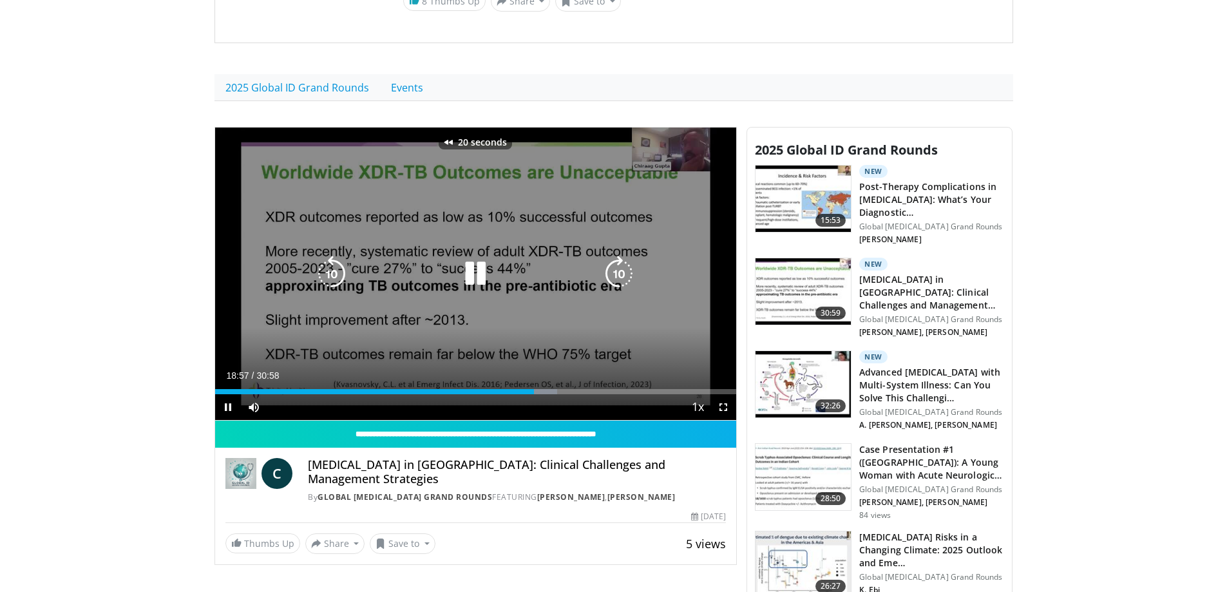
click at [343, 283] on icon "Video Player" at bounding box center [332, 274] width 36 height 36
click at [341, 281] on icon "Video Player" at bounding box center [332, 274] width 36 height 36
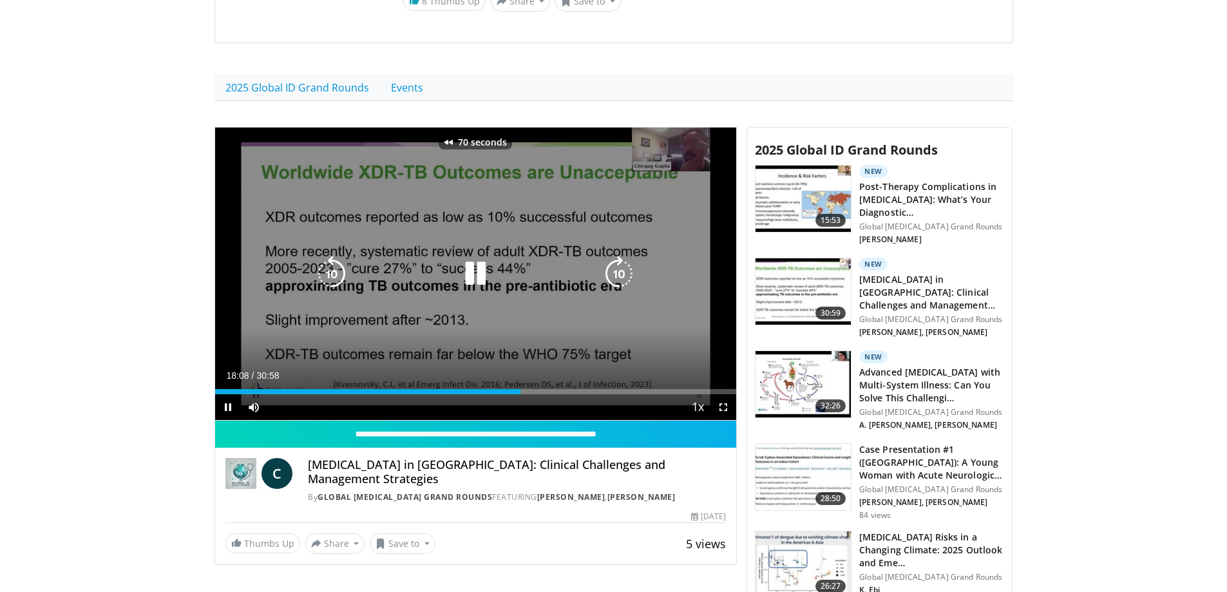
click at [341, 281] on icon "Video Player" at bounding box center [332, 274] width 36 height 36
click at [339, 271] on icon "Video Player" at bounding box center [332, 274] width 36 height 36
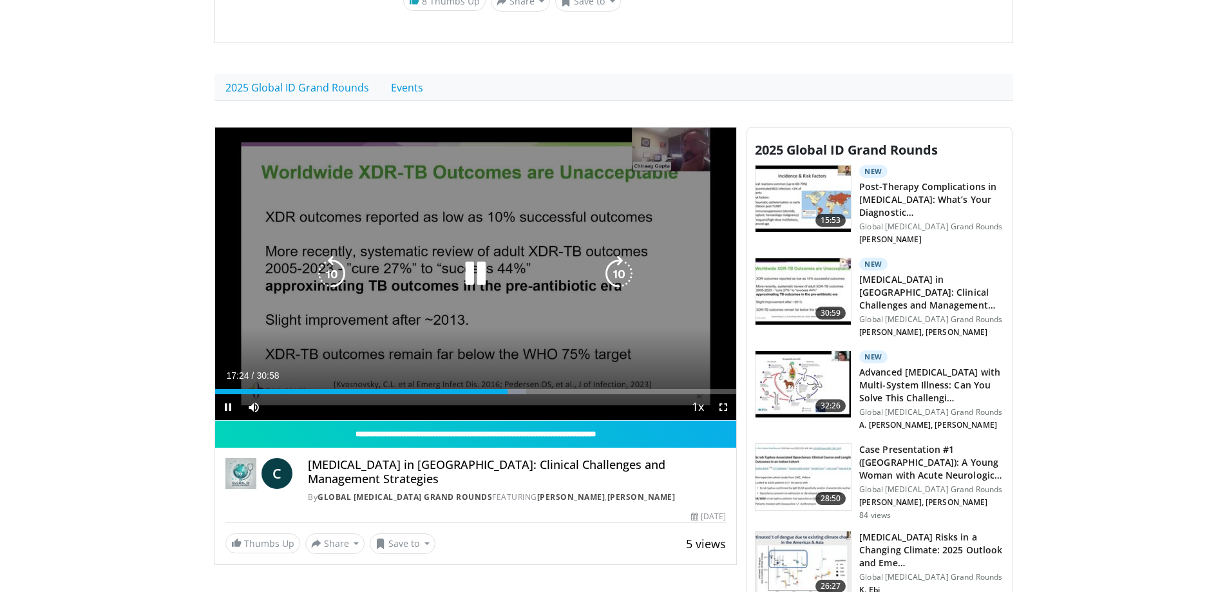
click at [339, 271] on icon "Video Player" at bounding box center [332, 274] width 36 height 36
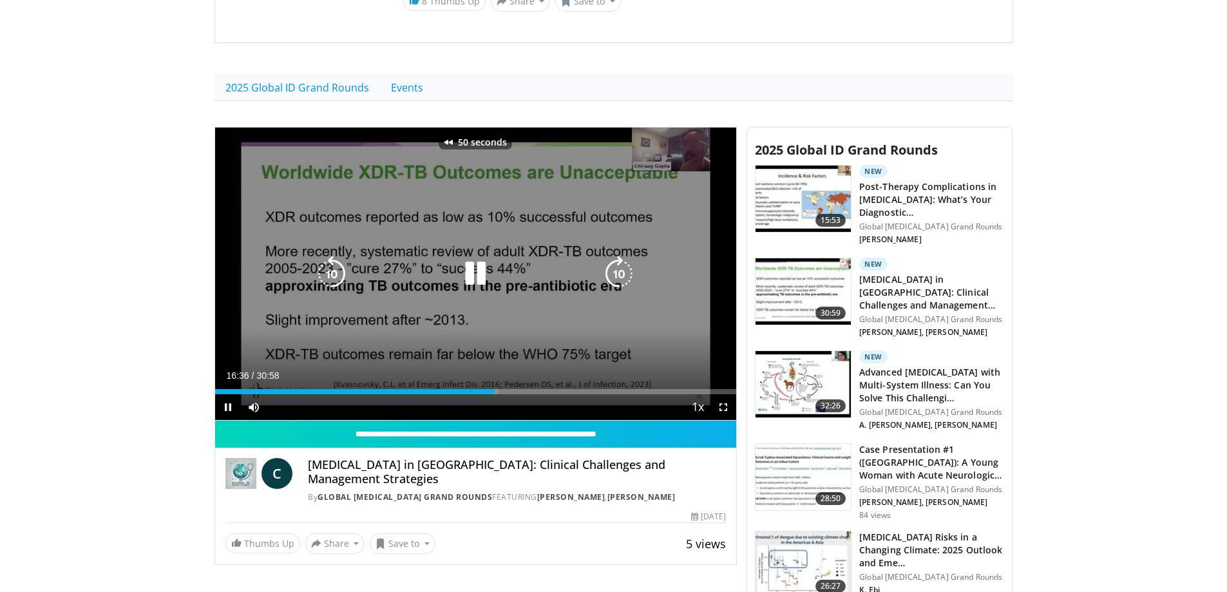
click at [339, 271] on icon "Video Player" at bounding box center [332, 274] width 36 height 36
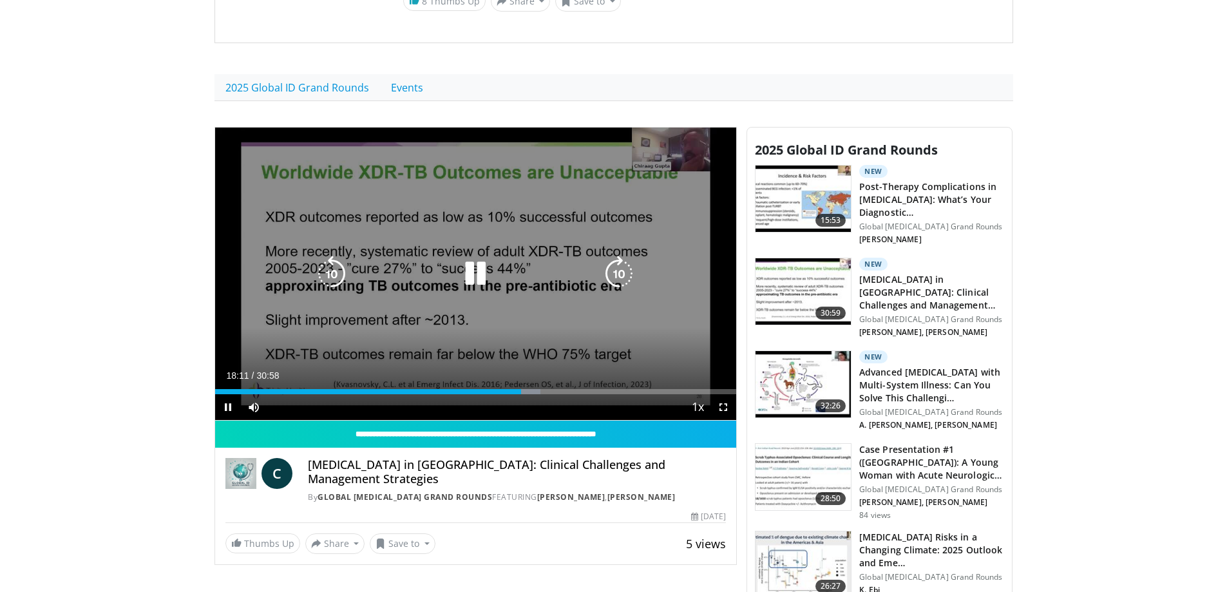
click at [328, 285] on icon "Video Player" at bounding box center [332, 274] width 36 height 36
click at [327, 277] on icon "Video Player" at bounding box center [332, 274] width 36 height 36
click at [329, 276] on icon "Video Player" at bounding box center [332, 274] width 36 height 36
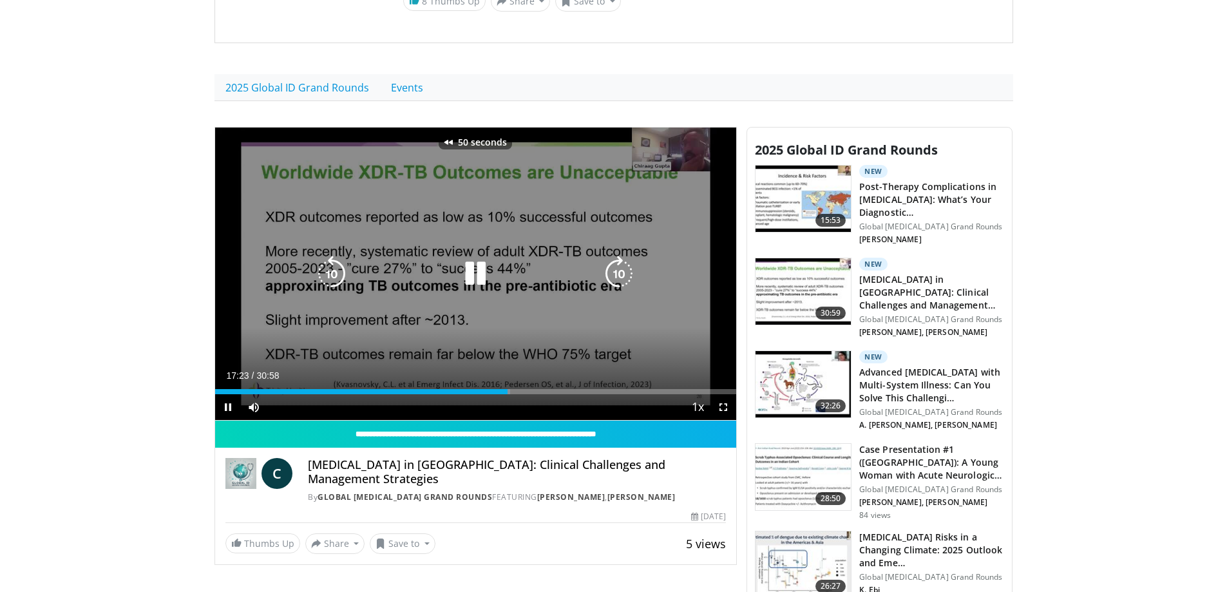
click at [341, 277] on icon "Video Player" at bounding box center [332, 274] width 36 height 36
click at [338, 277] on icon "Video Player" at bounding box center [332, 274] width 36 height 36
click at [622, 276] on icon "Video Player" at bounding box center [619, 274] width 36 height 36
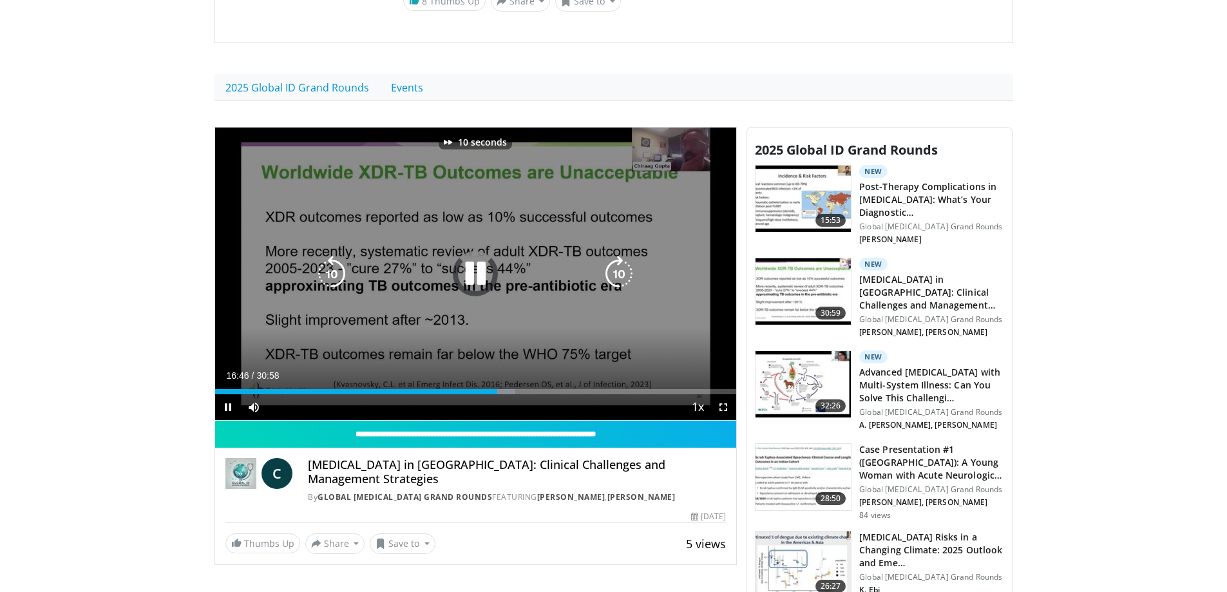
click at [621, 276] on icon "Video Player" at bounding box center [619, 274] width 36 height 36
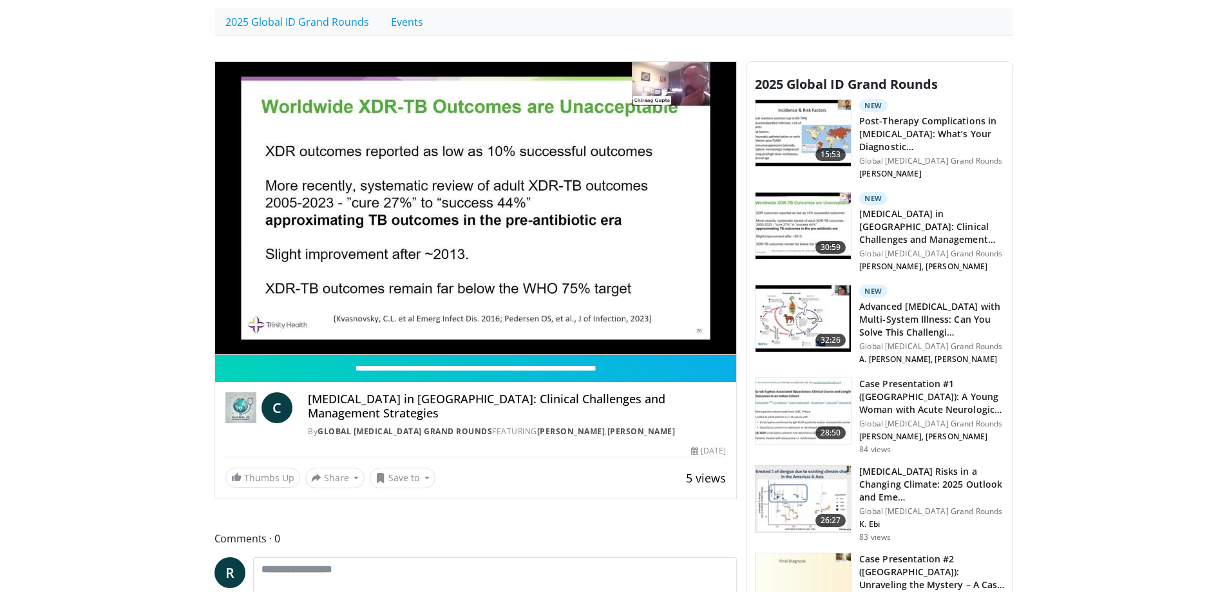
scroll to position [386, 0]
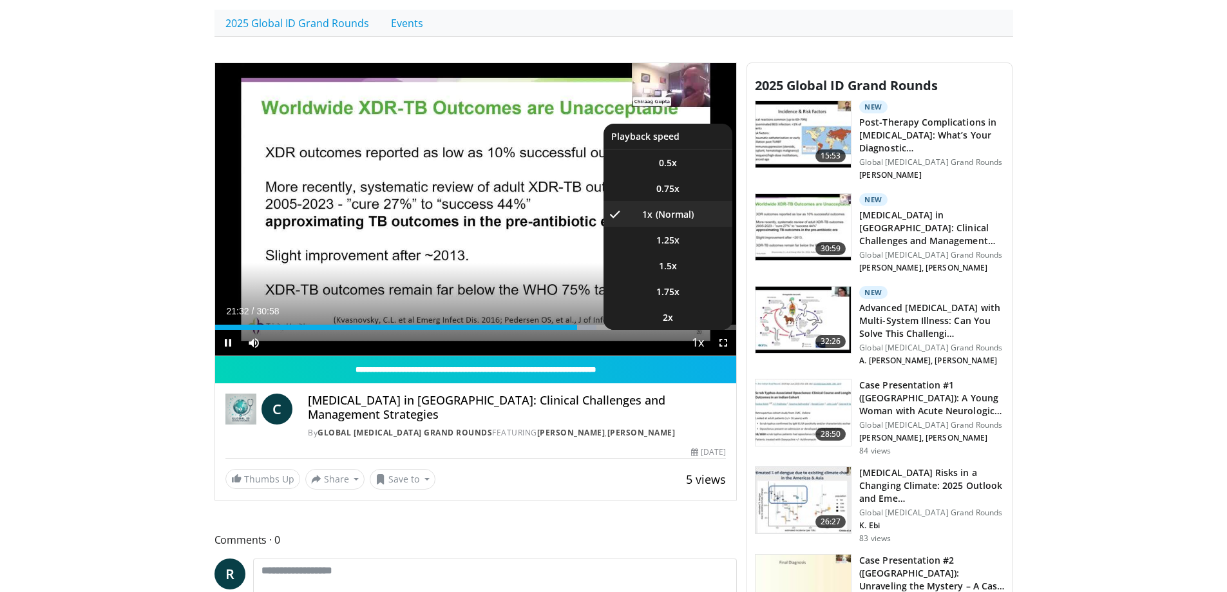
click at [695, 343] on span "Video Player" at bounding box center [698, 343] width 18 height 26
click at [672, 242] on span "1.25x" at bounding box center [667, 240] width 23 height 13
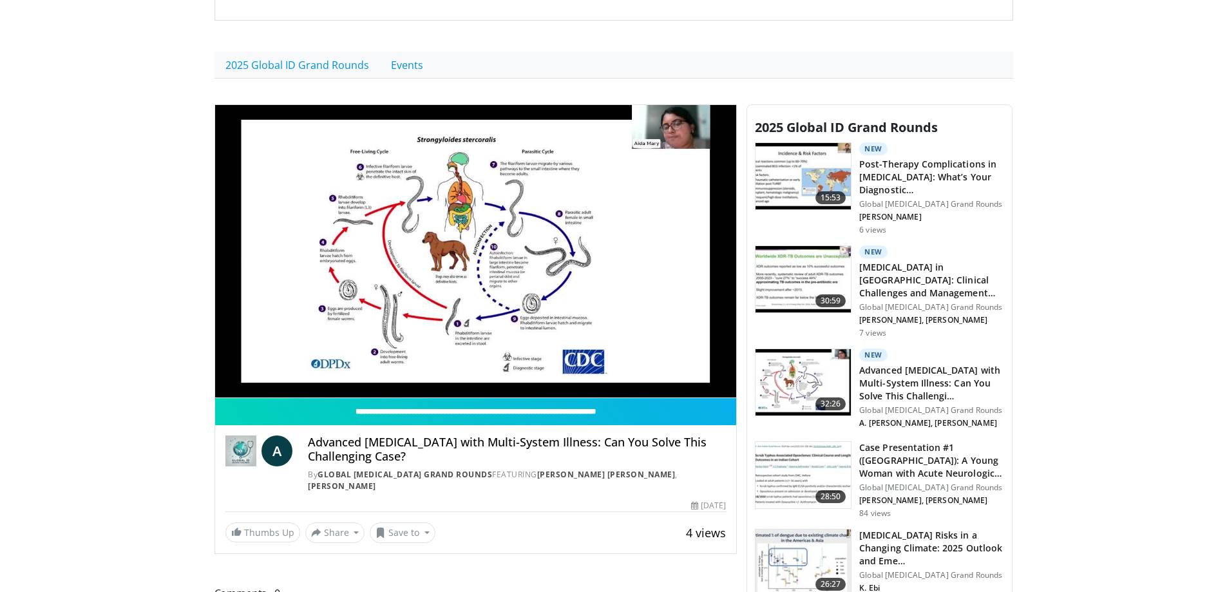
scroll to position [386, 0]
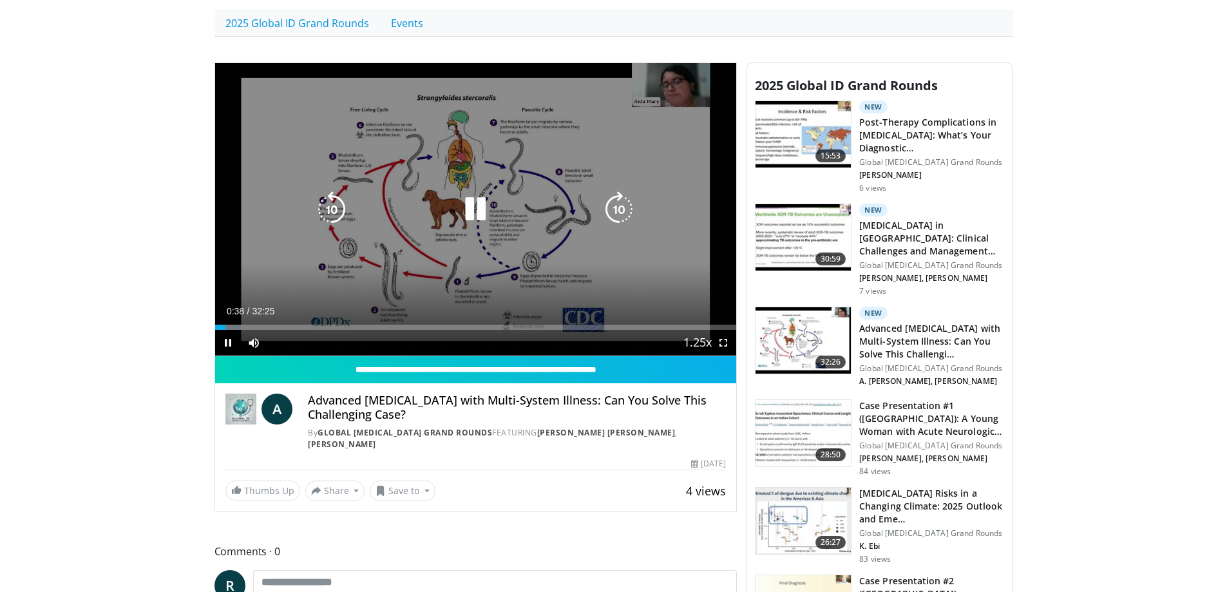
click at [330, 210] on icon "Video Player" at bounding box center [332, 209] width 36 height 36
click at [474, 209] on icon "Video Player" at bounding box center [475, 209] width 36 height 36
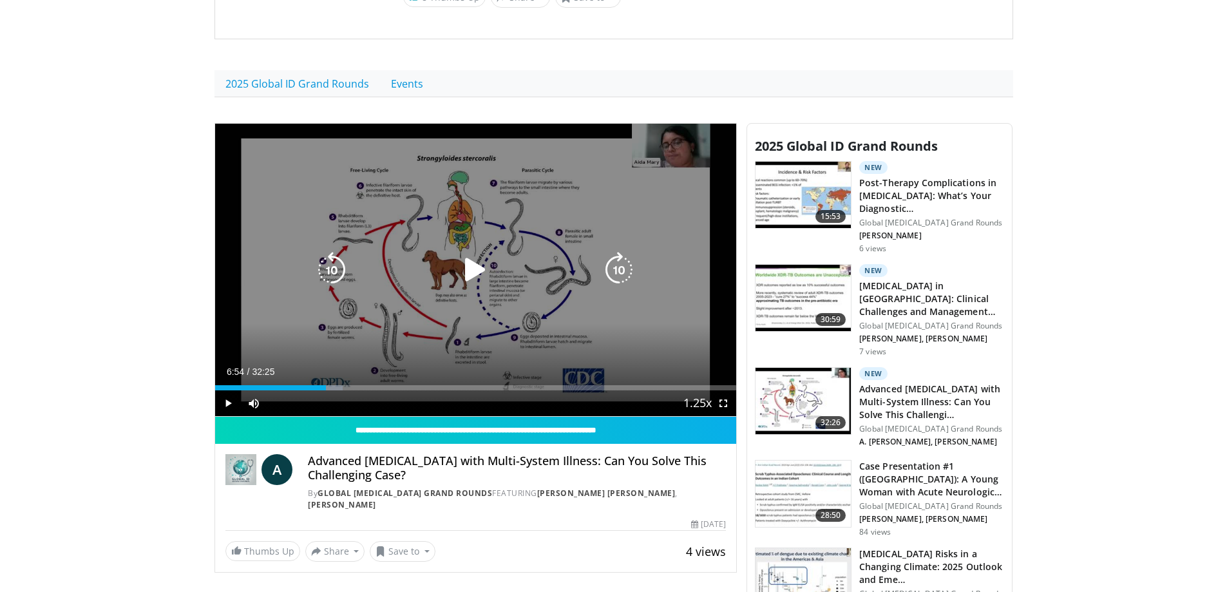
scroll to position [322, 0]
